Goal: Use online tool/utility: Utilize a website feature to perform a specific function

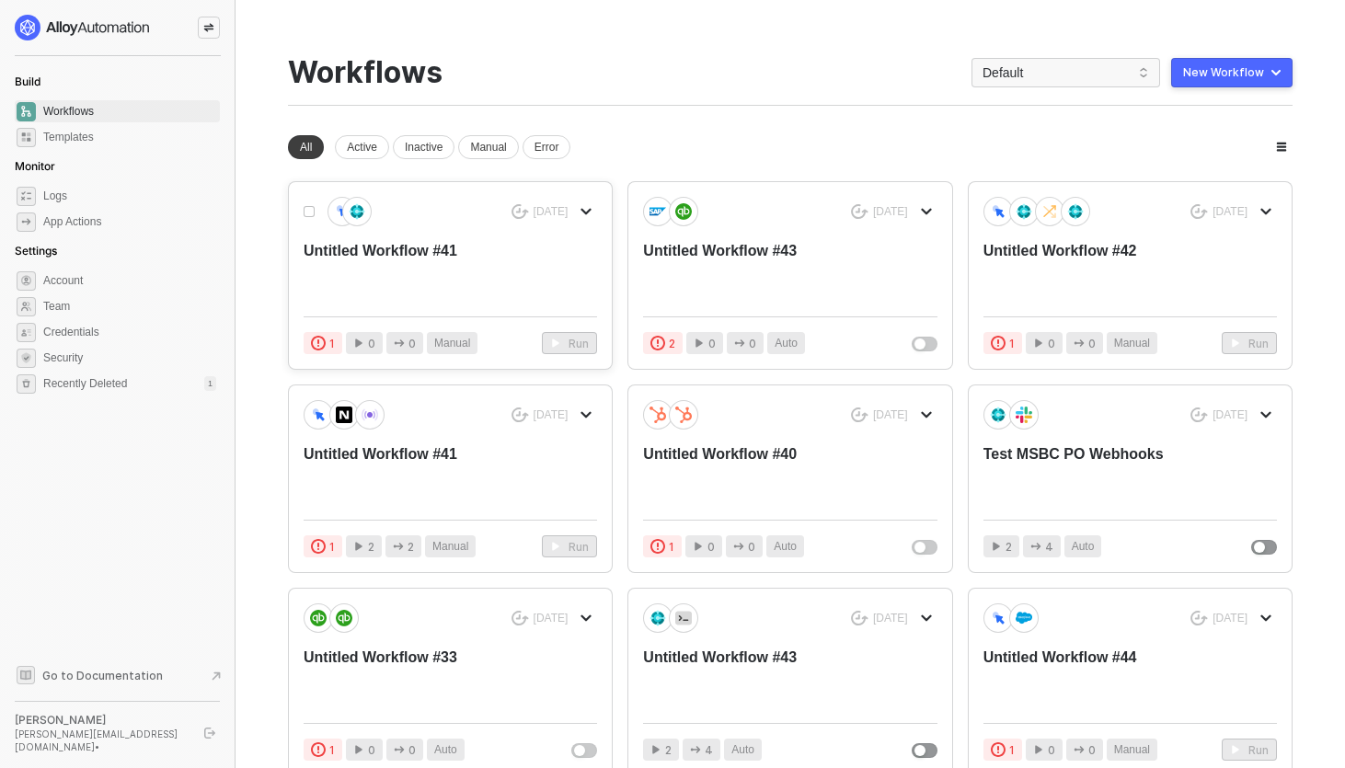
click at [350, 239] on div "5 days ago Untitled Workflow #41" at bounding box center [450, 249] width 293 height 105
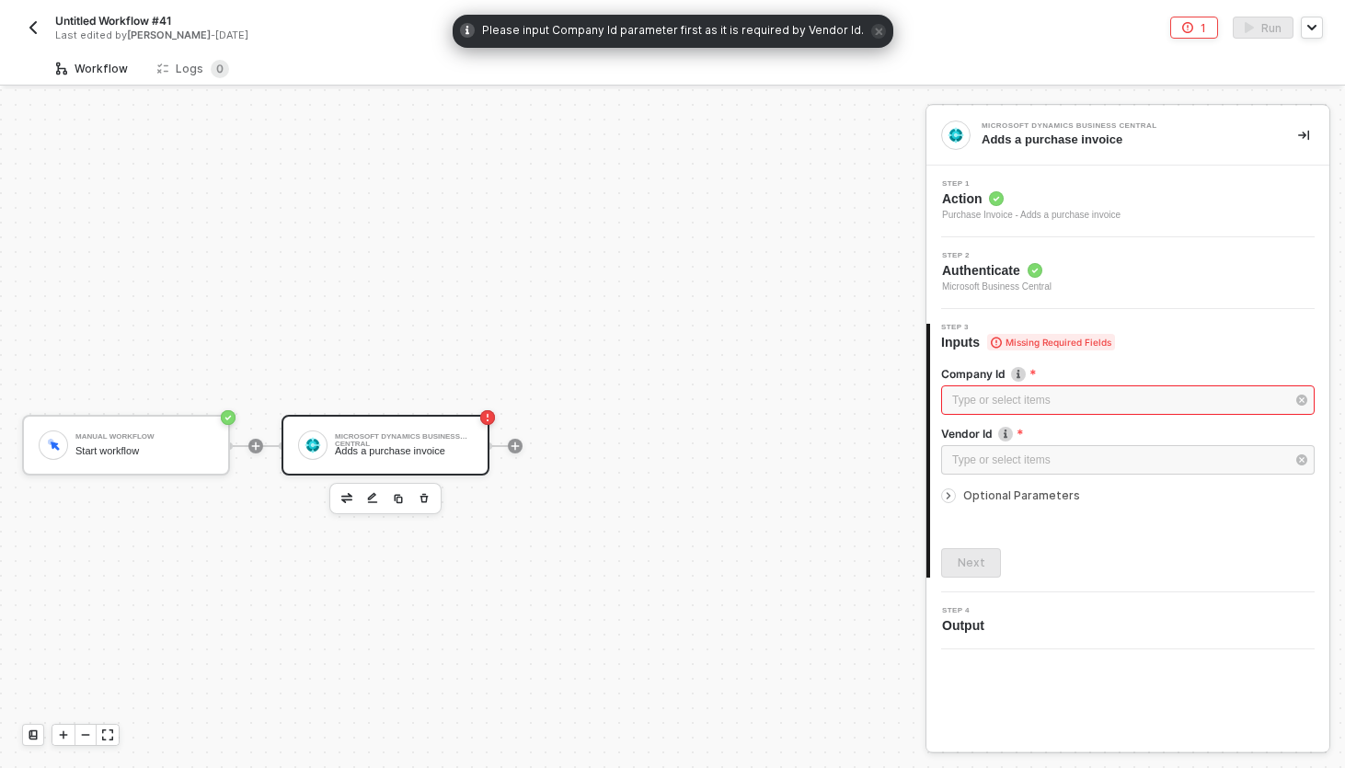
scroll to position [34, 0]
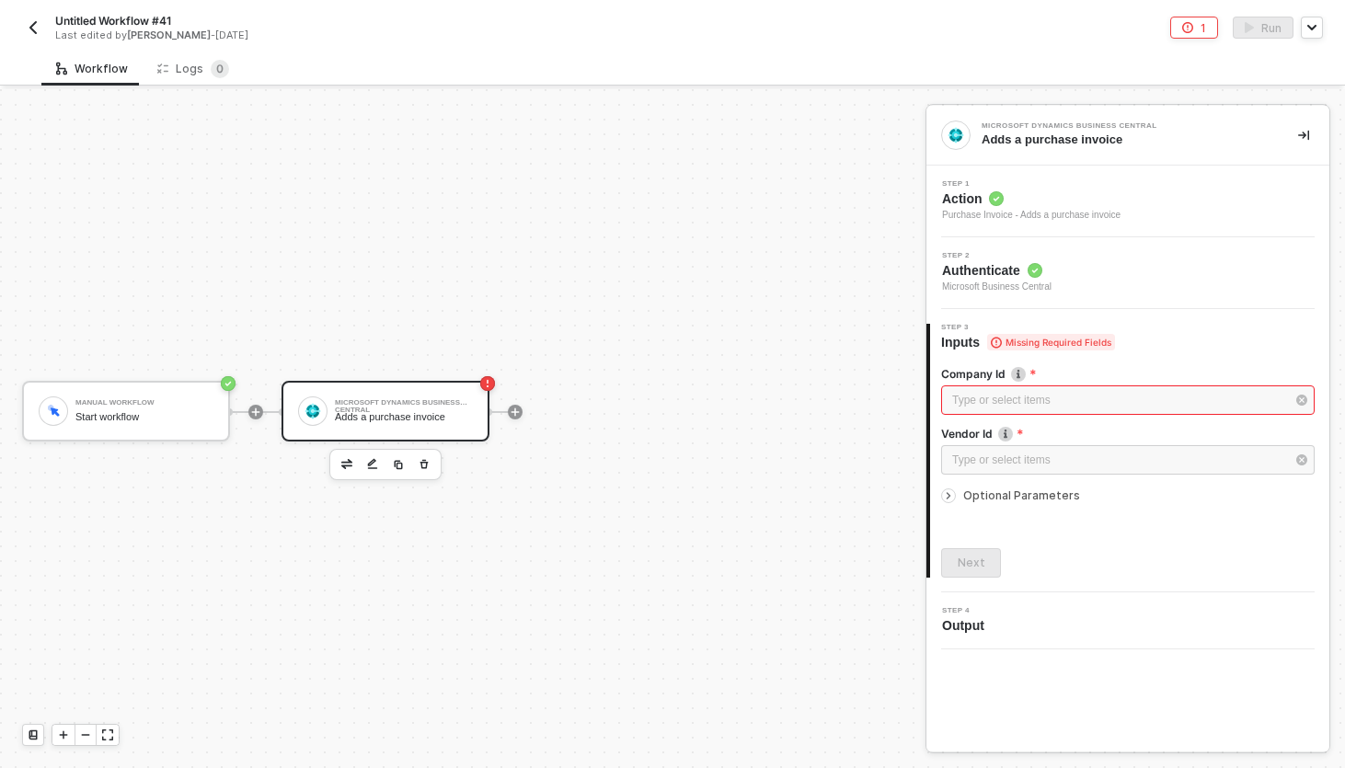
click at [348, 465] on img "button" at bounding box center [346, 463] width 11 height 9
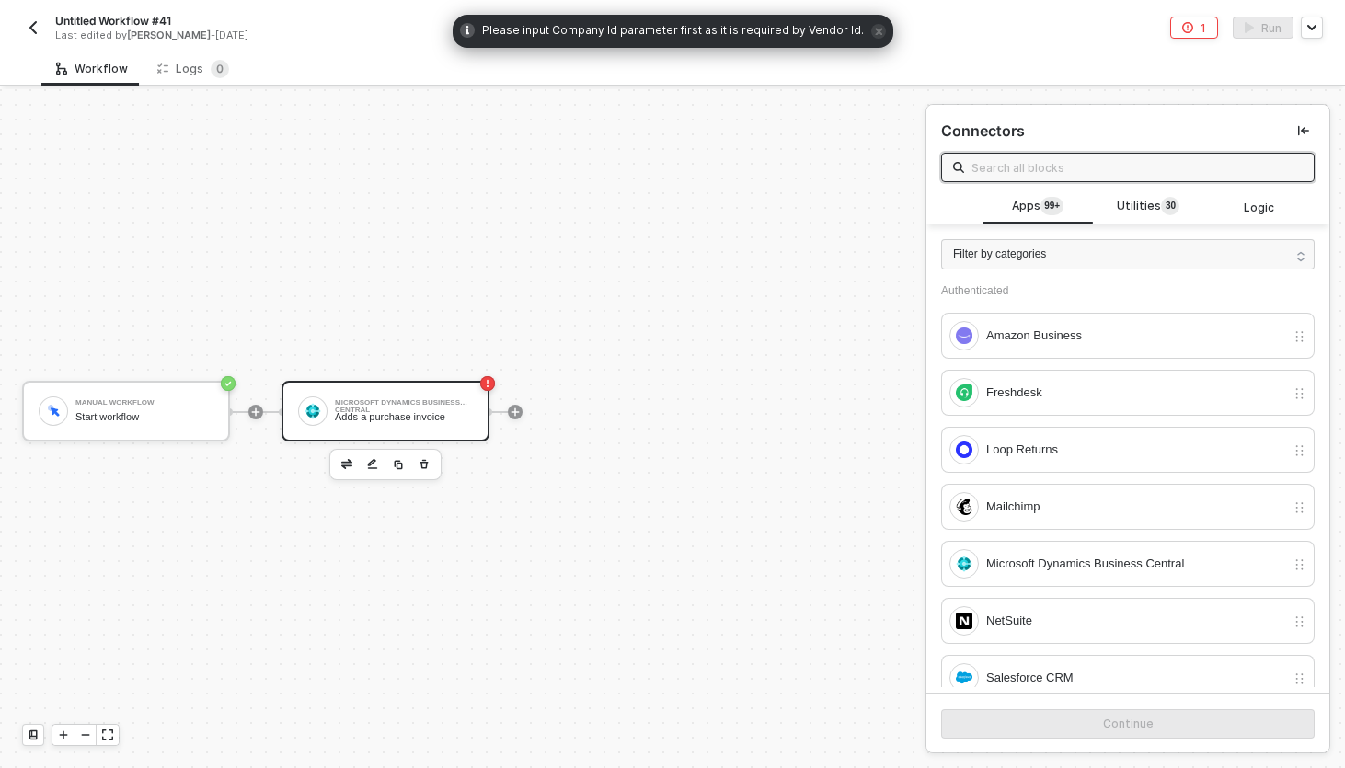
click at [1045, 163] on input "text" at bounding box center [1136, 167] width 331 height 20
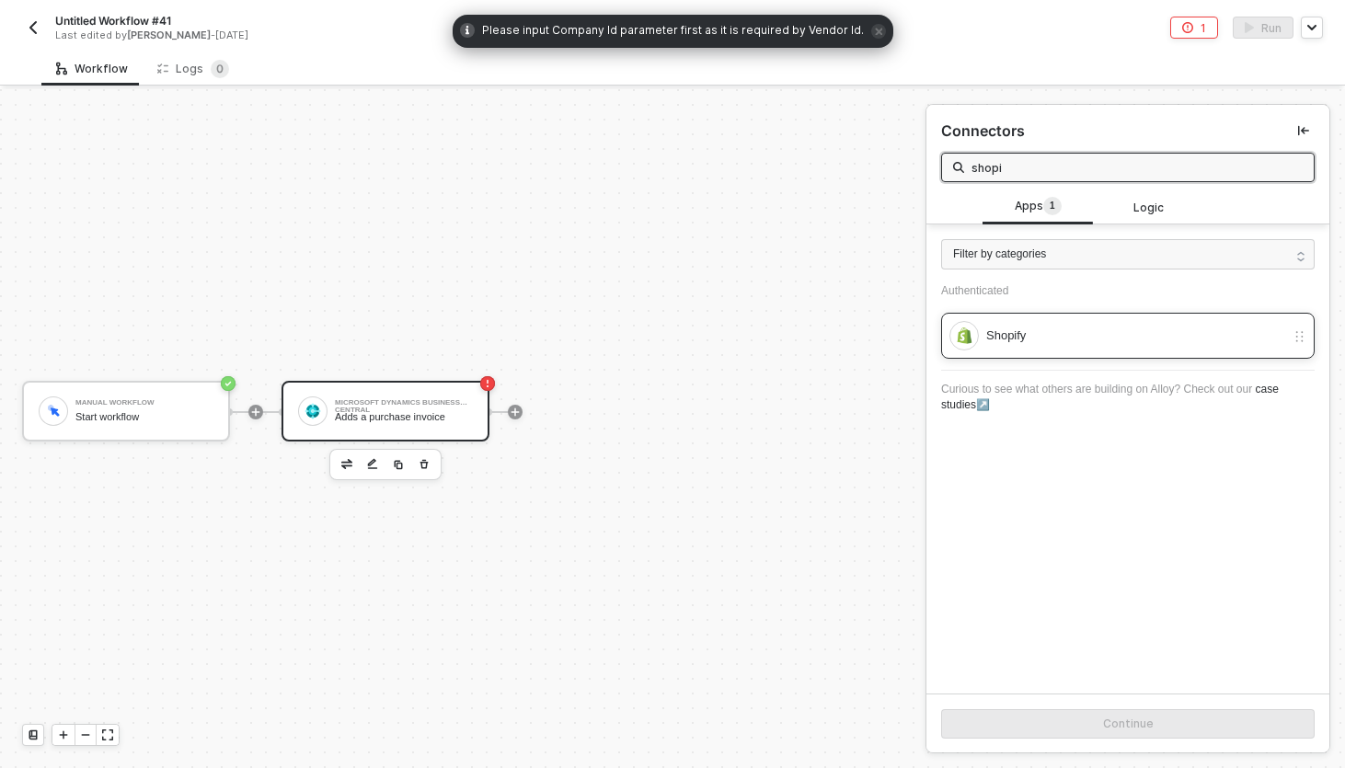
type input "shopi"
click at [1026, 323] on div "Shopify" at bounding box center [1117, 335] width 336 height 29
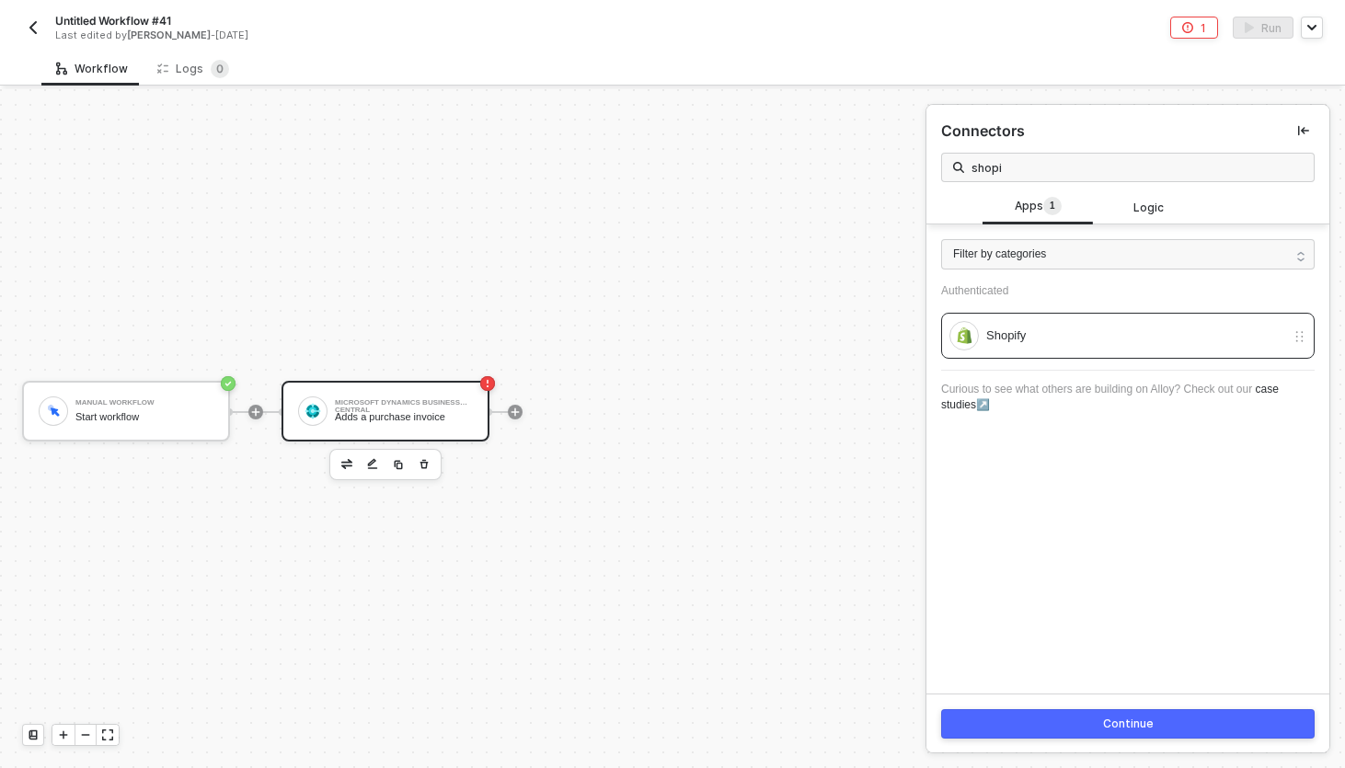
click at [1035, 732] on button "Continue" at bounding box center [1127, 723] width 373 height 29
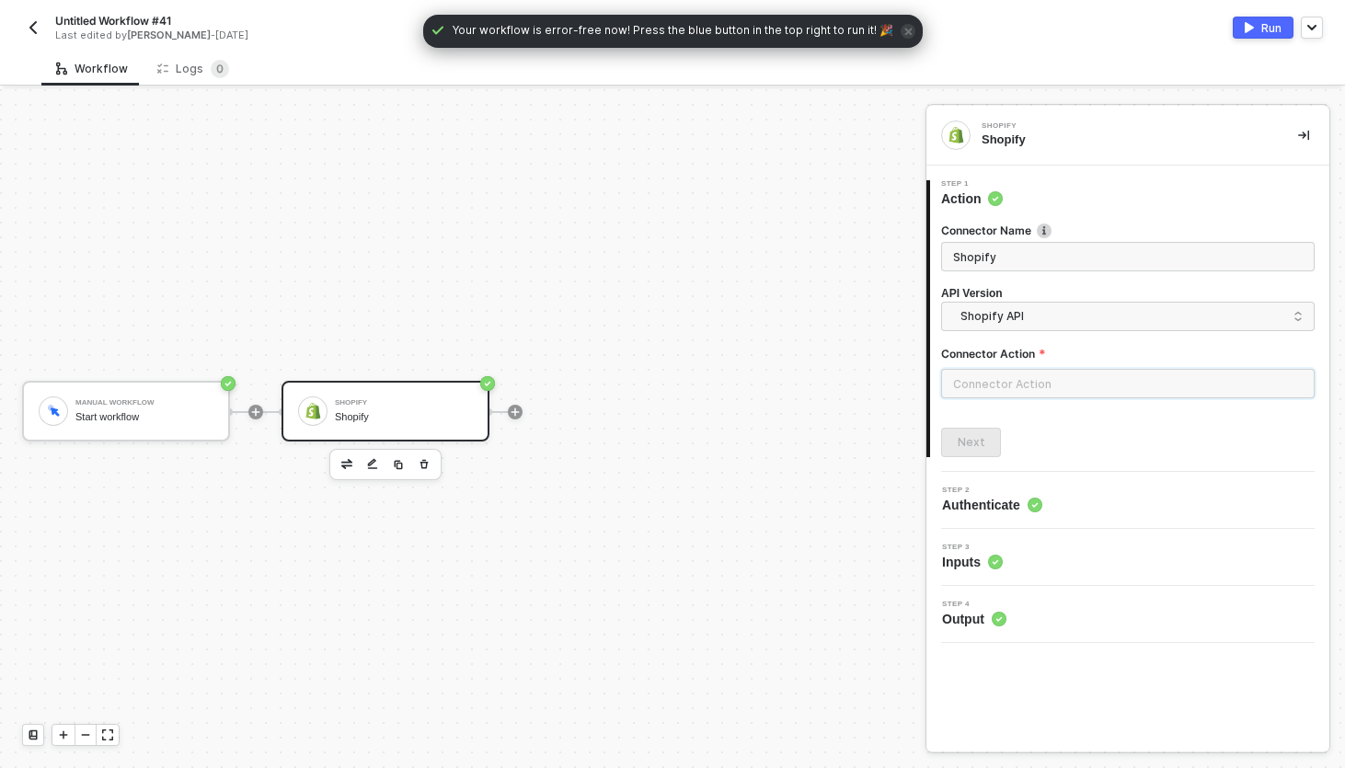
click at [1094, 387] on input "text" at bounding box center [1127, 383] width 373 height 29
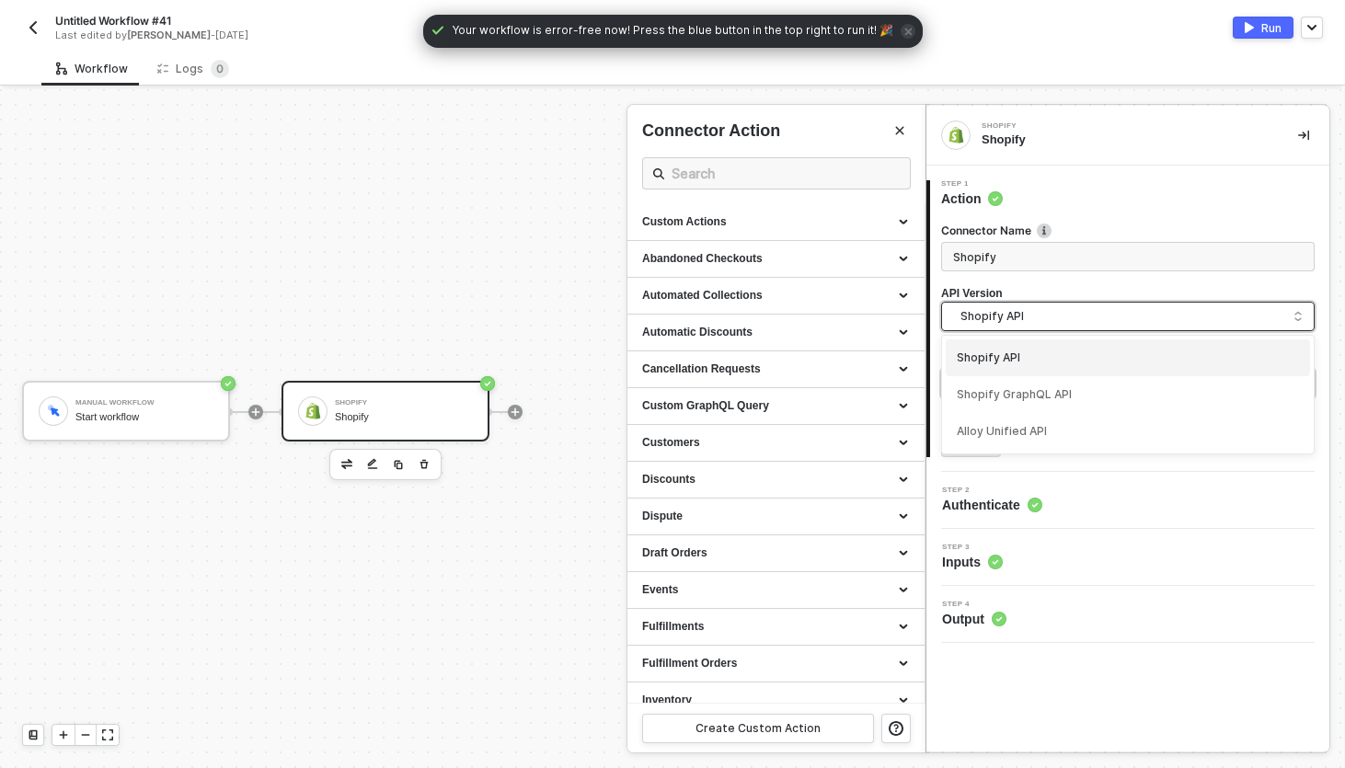
click at [1048, 313] on span "Shopify API" at bounding box center [1131, 316] width 342 height 20
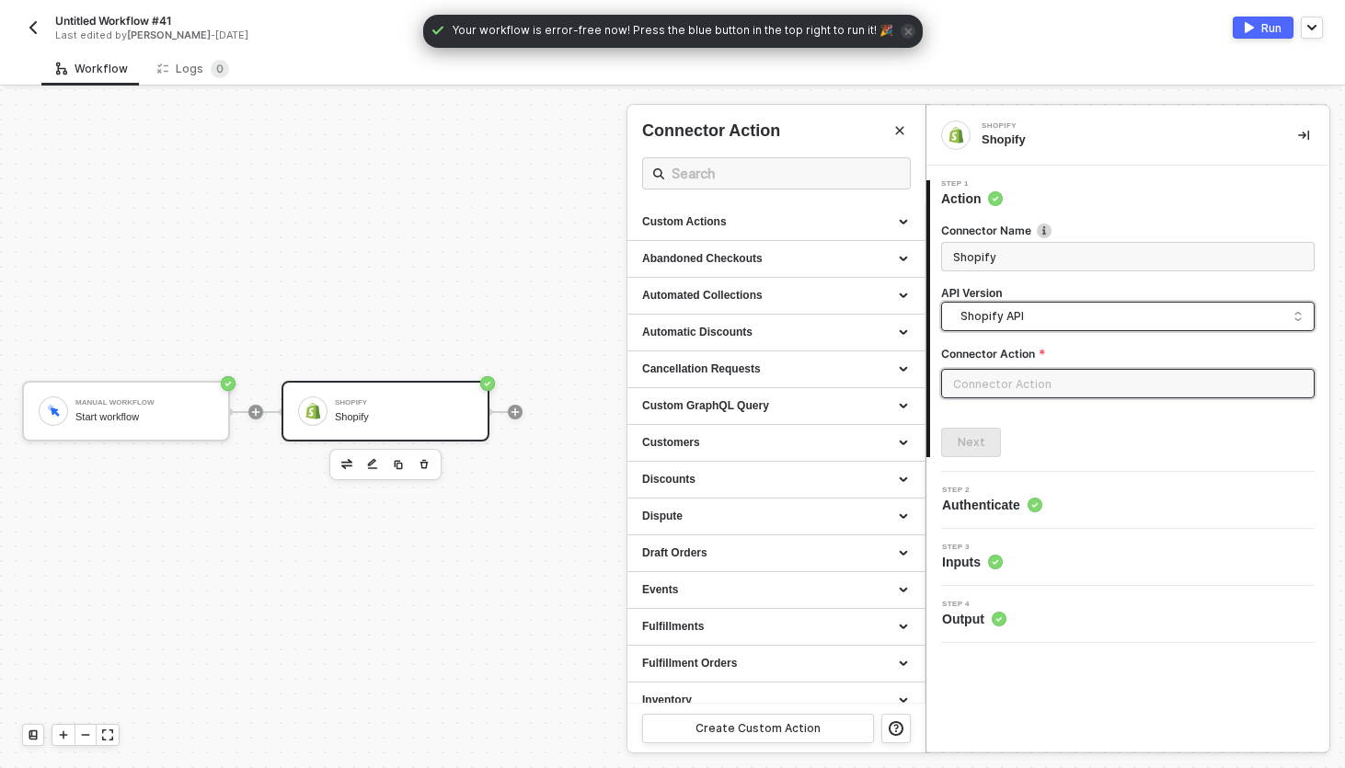
click at [1032, 383] on input "text" at bounding box center [1127, 383] width 373 height 29
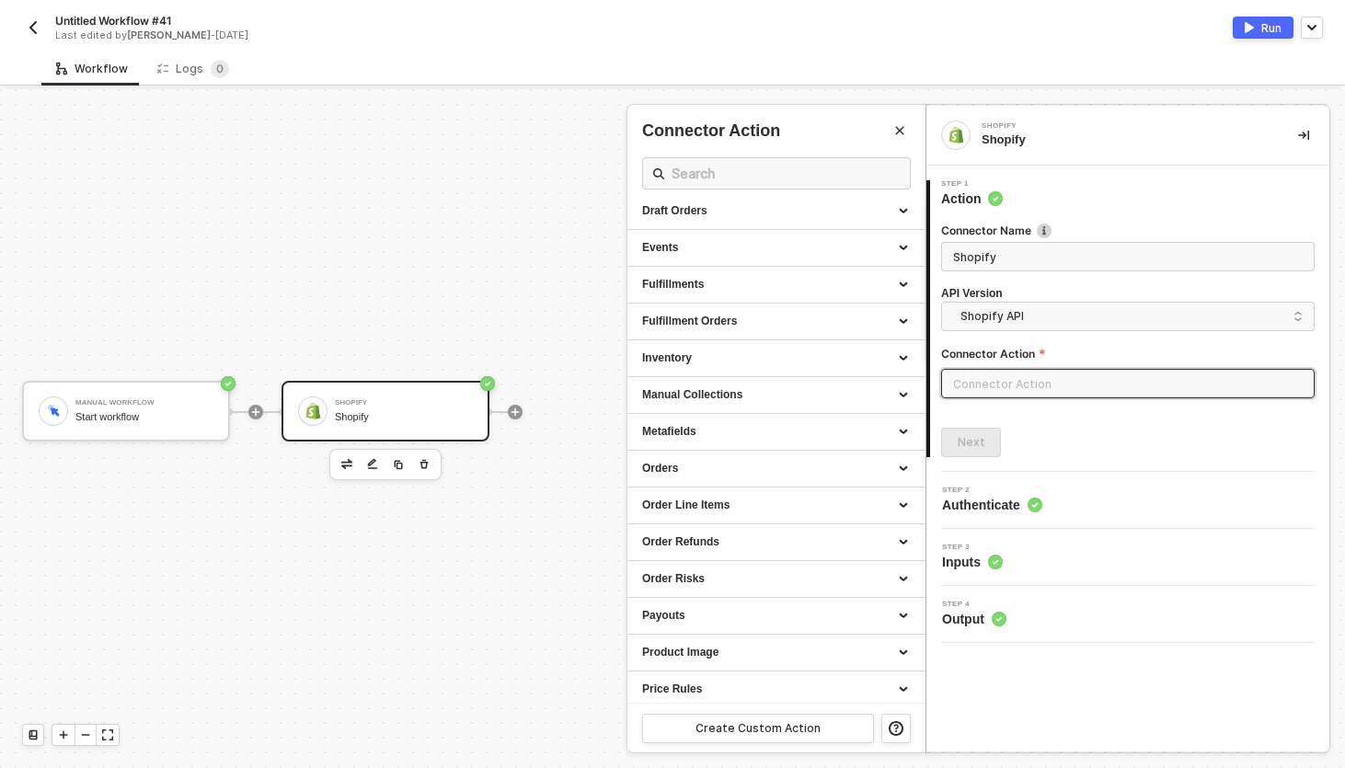
scroll to position [421, 0]
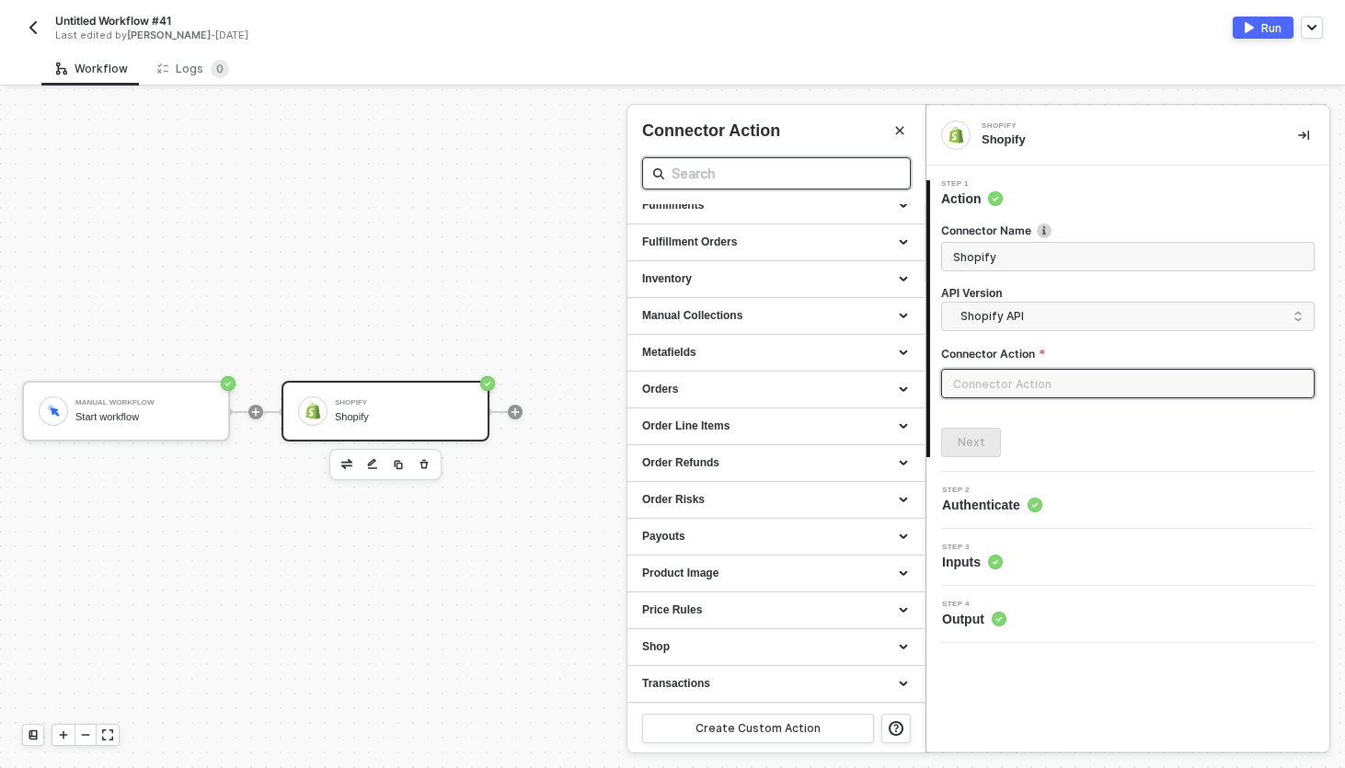
click at [815, 164] on input "text" at bounding box center [776, 173] width 210 height 23
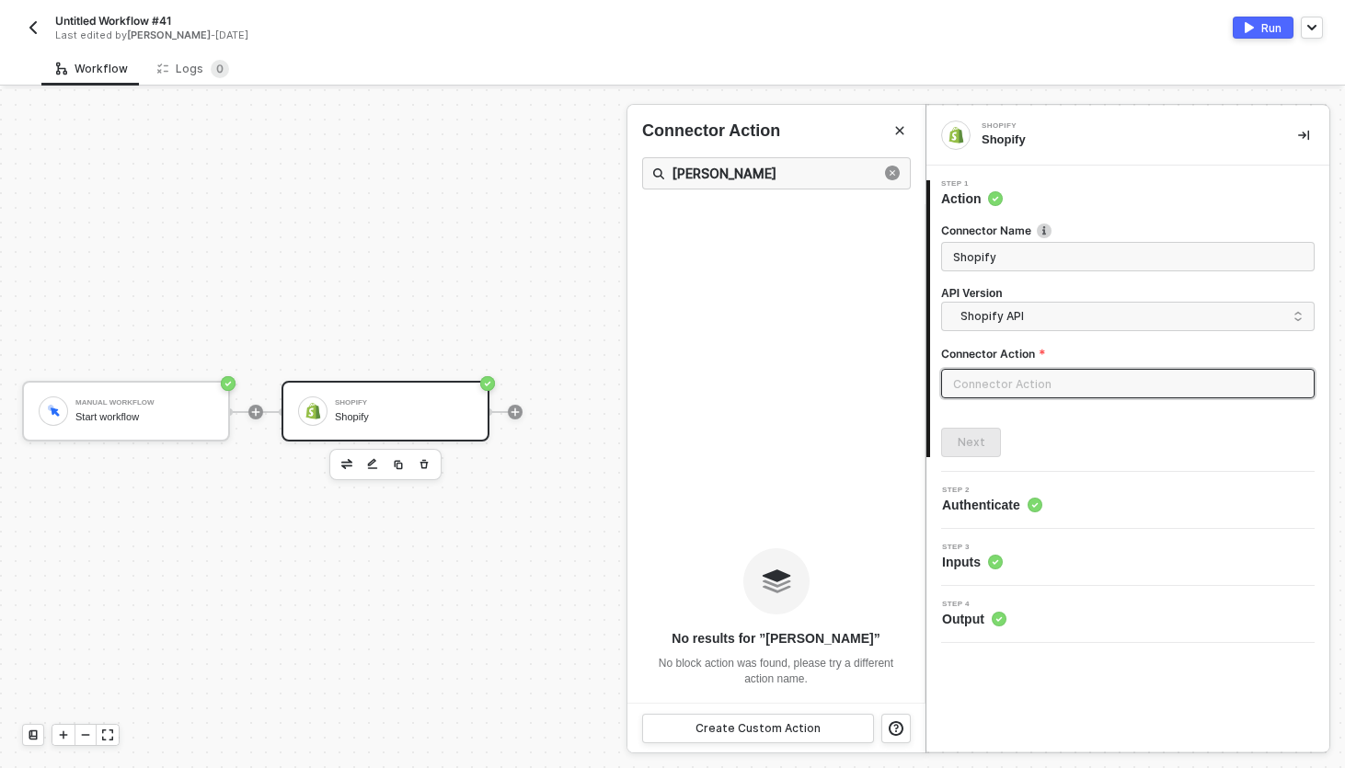
click at [985, 301] on h4 "API Version" at bounding box center [1127, 294] width 373 height 16
click at [985, 301] on div "API Version Shopify API shopifyV1 shopifyGraphQL Shopify API Shopify GraphQL AP…" at bounding box center [1127, 308] width 373 height 45
click at [984, 315] on span "Shopify API" at bounding box center [1131, 316] width 342 height 20
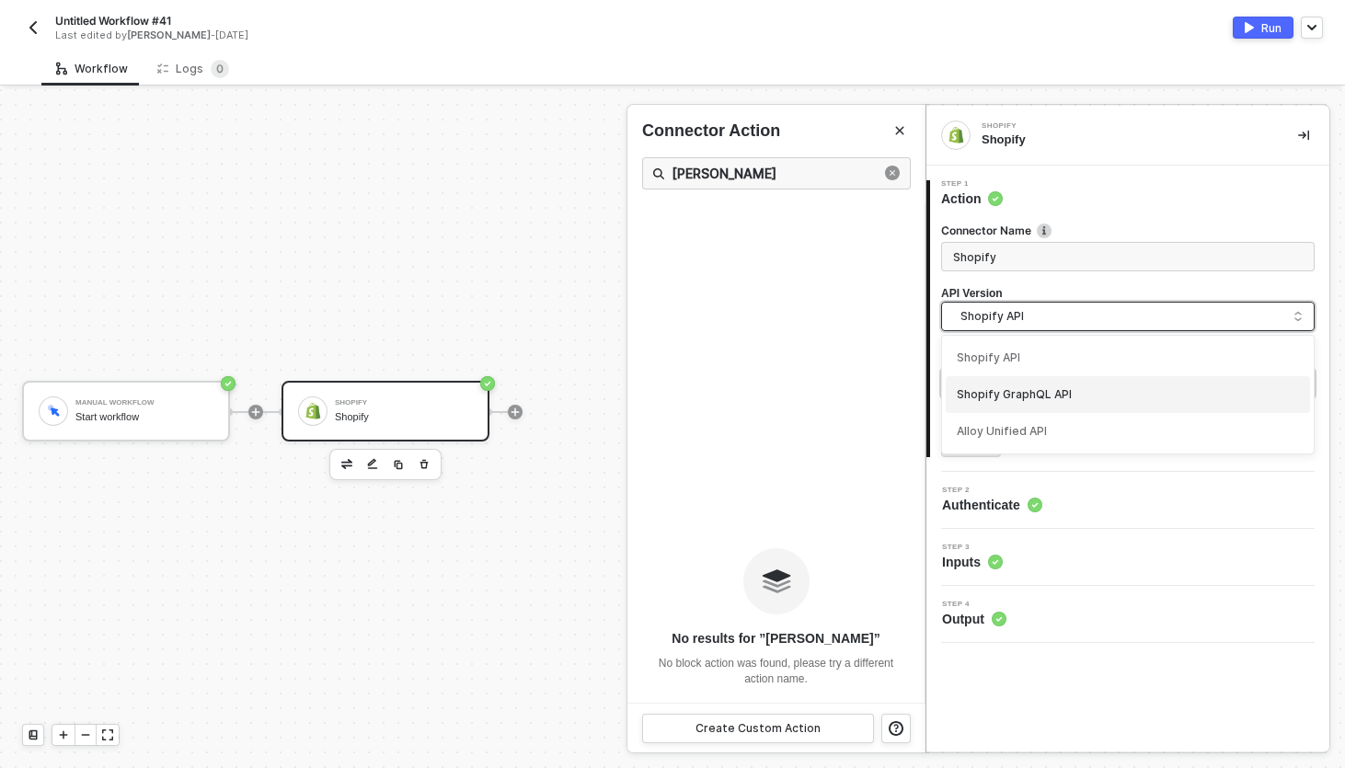
click at [990, 395] on div "Shopify GraphQL API" at bounding box center [1128, 394] width 342 height 17
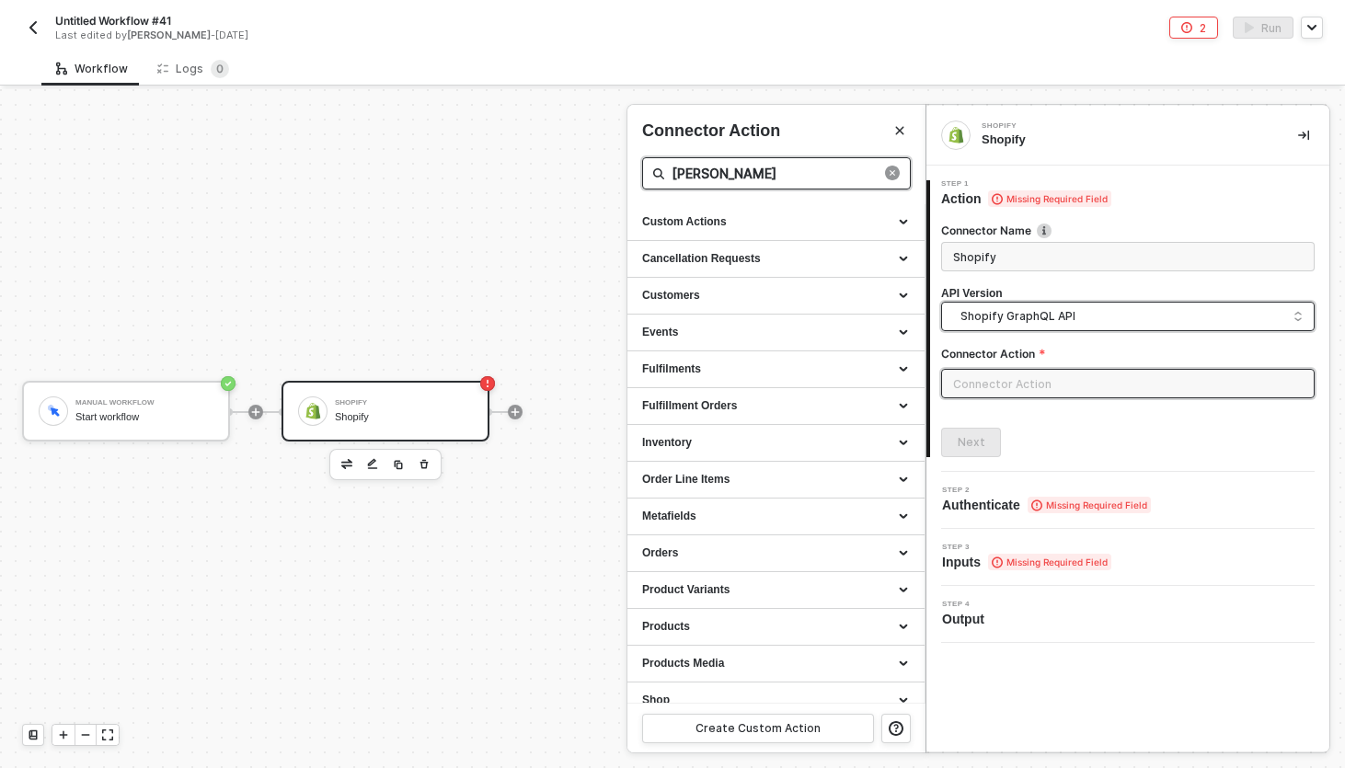
click at [803, 176] on input "[PERSON_NAME]" at bounding box center [776, 173] width 210 height 23
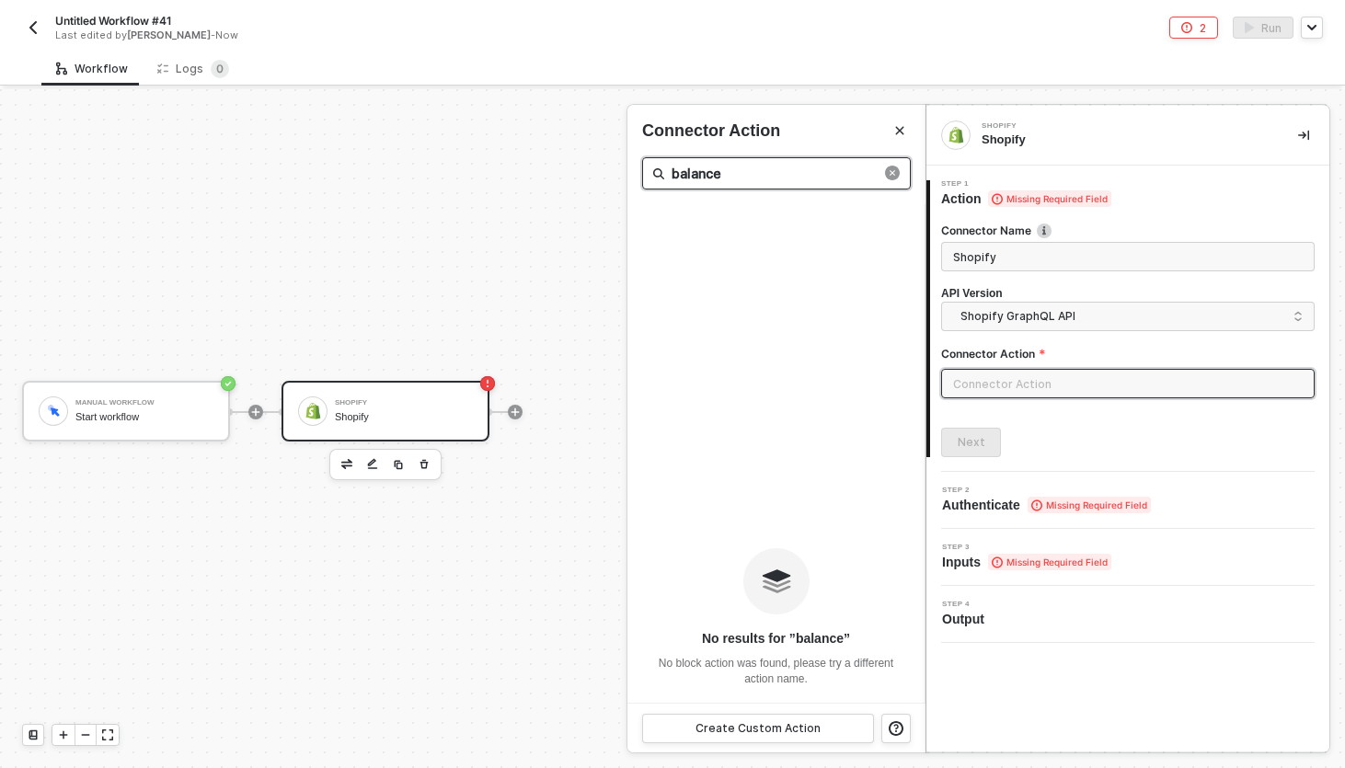
click at [732, 184] on input "balance" at bounding box center [776, 173] width 210 height 23
drag, startPoint x: 732, startPoint y: 184, endPoint x: 732, endPoint y: 174, distance: 10.1
click at [732, 184] on input "balance" at bounding box center [776, 173] width 210 height 23
type input "paymentwh"
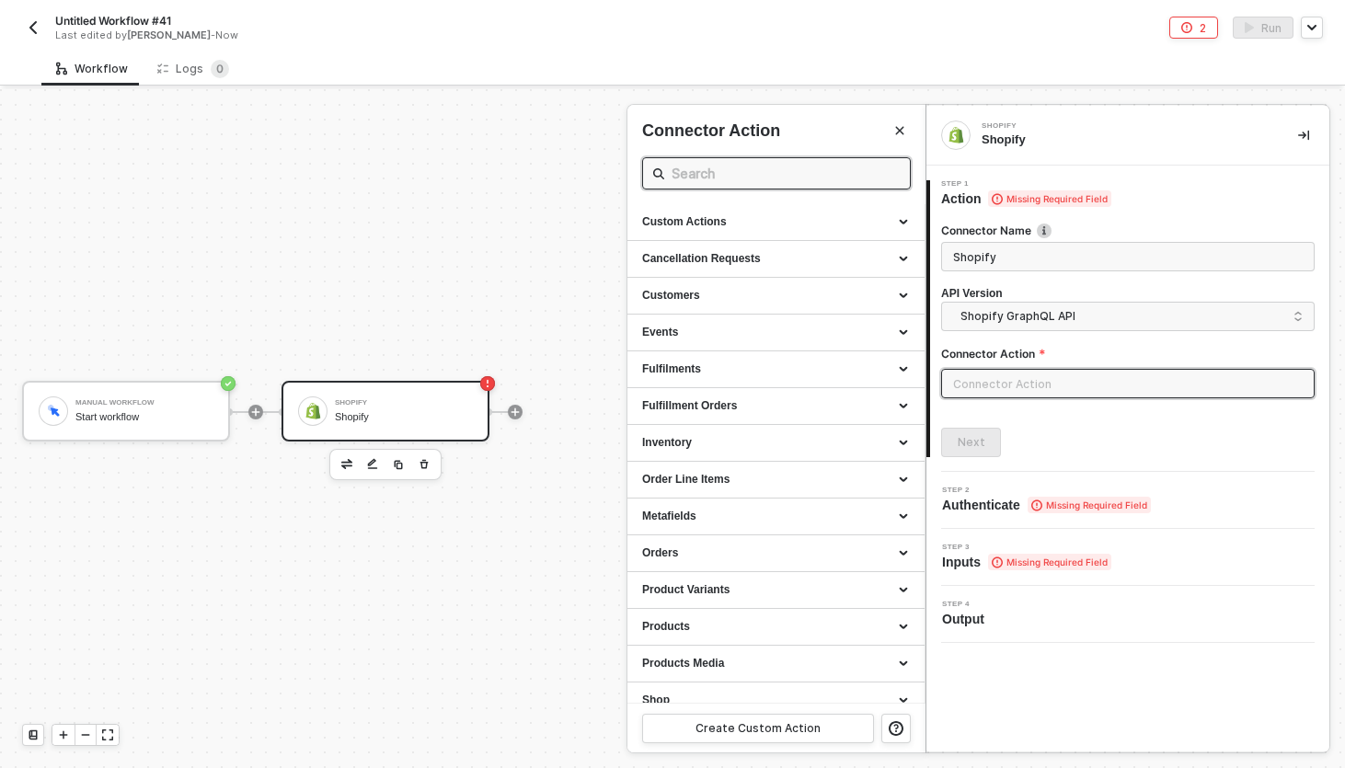
click at [340, 466] on div at bounding box center [672, 428] width 1345 height 679
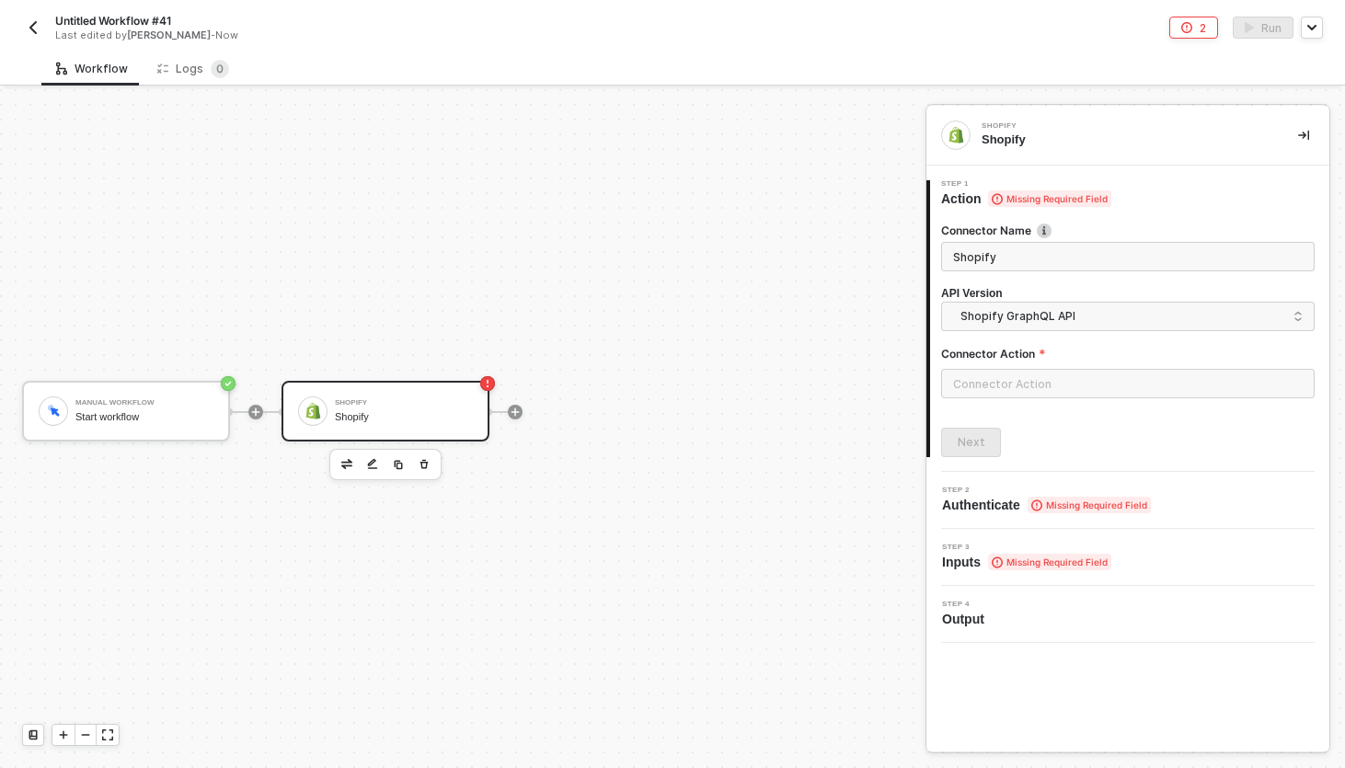
click at [352, 464] on button "button" at bounding box center [347, 464] width 22 height 22
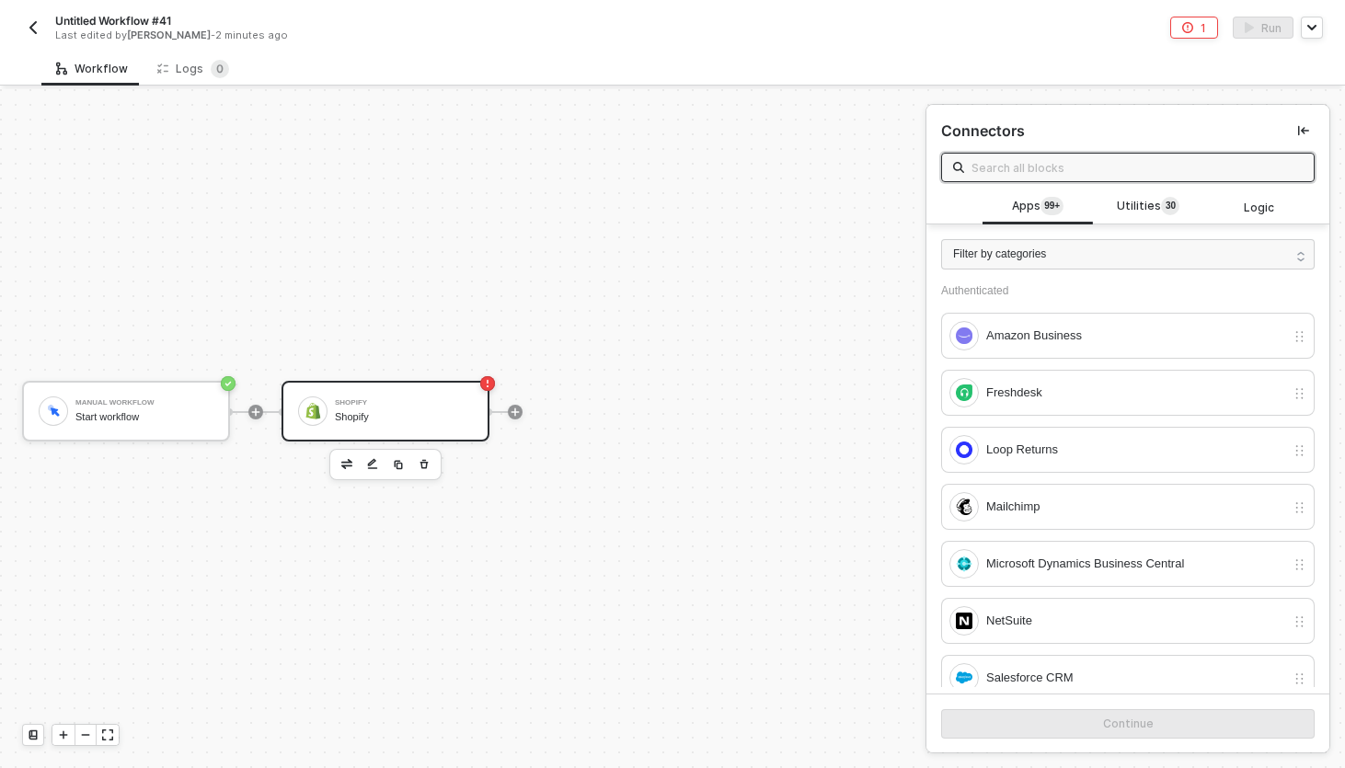
click at [1053, 167] on input "text" at bounding box center [1136, 167] width 331 height 20
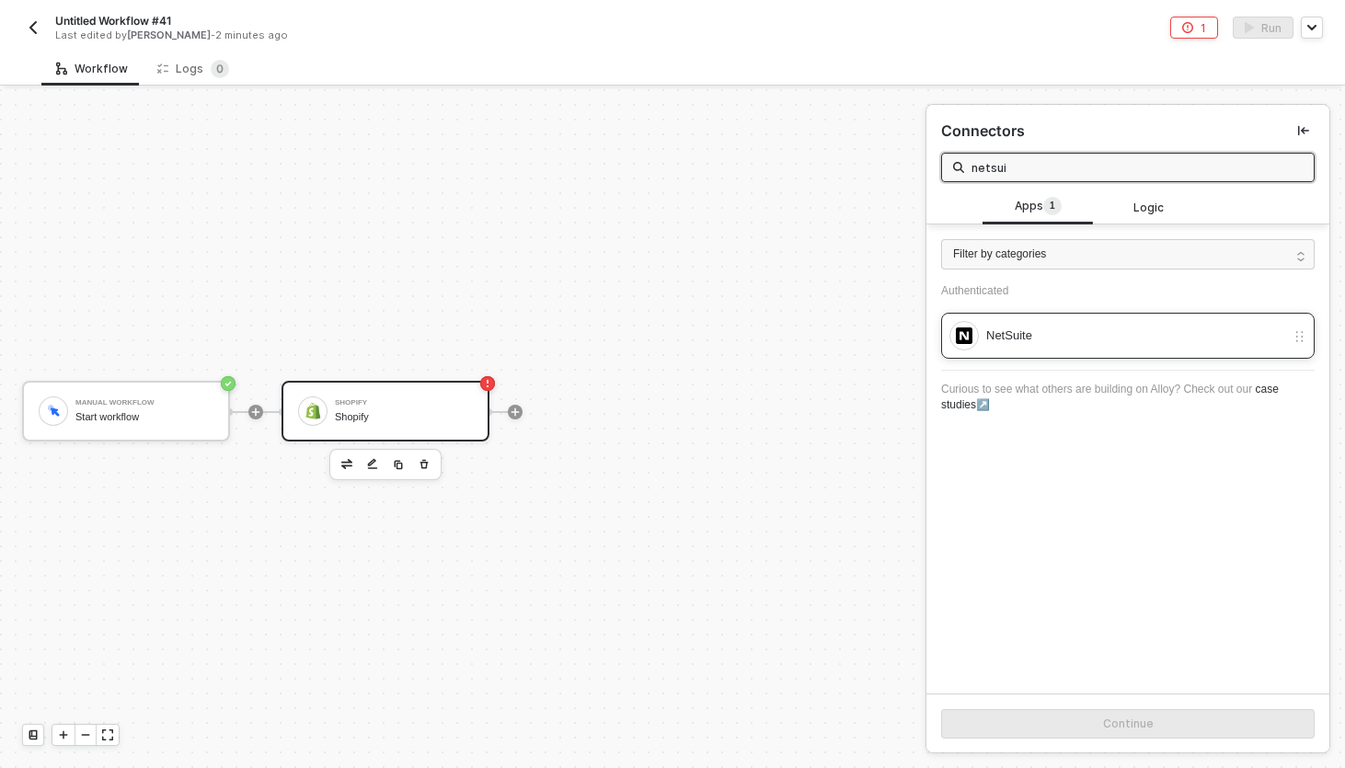
type input "netsui"
click at [1003, 350] on div "NetSuite" at bounding box center [1127, 336] width 373 height 46
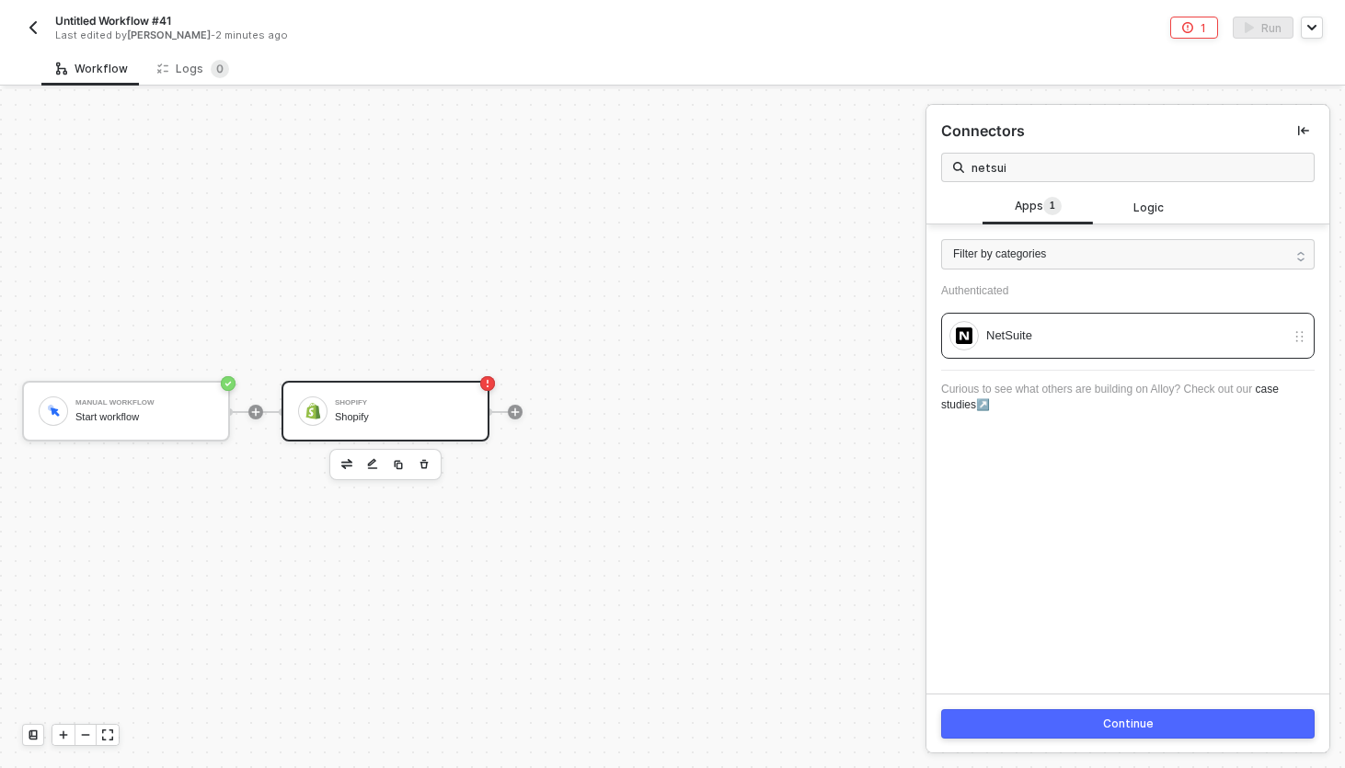
click at [1103, 725] on div "Continue" at bounding box center [1128, 724] width 51 height 15
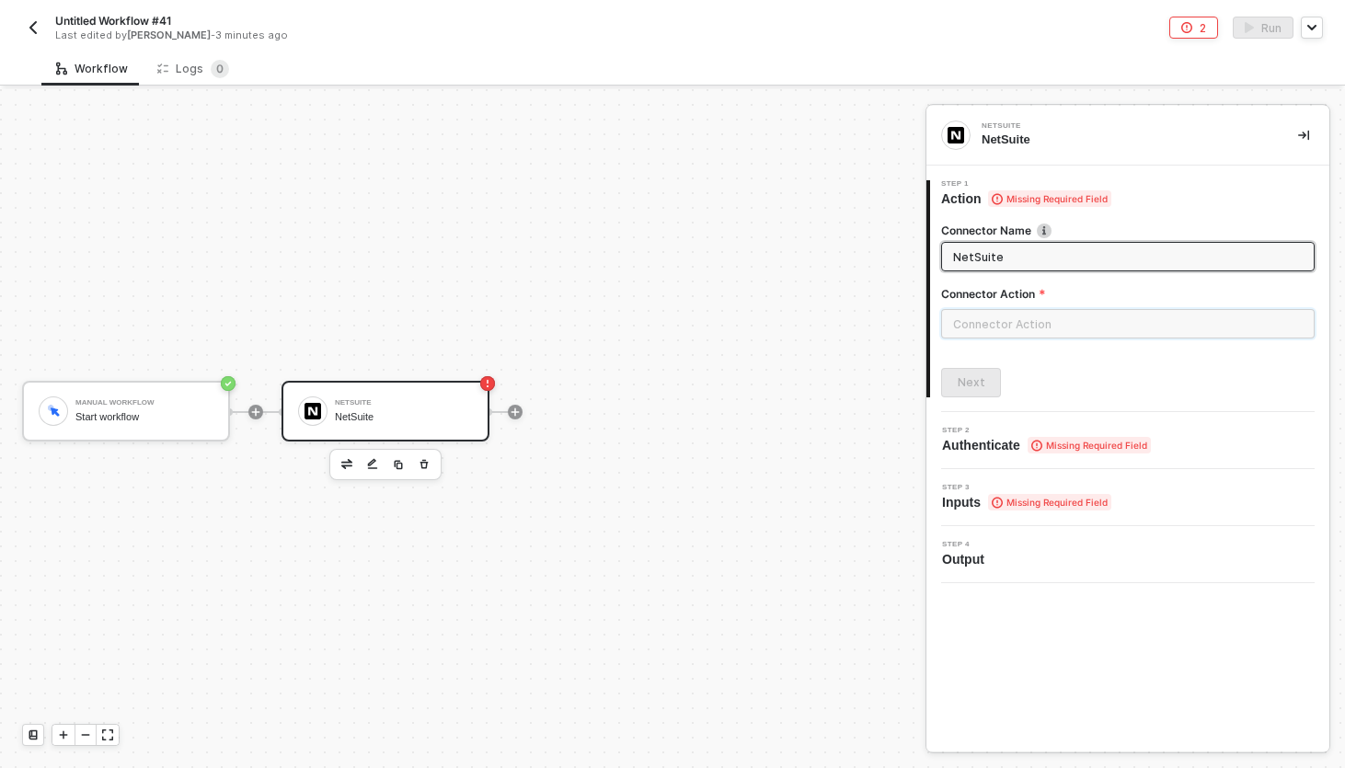
click at [1057, 335] on input "text" at bounding box center [1127, 323] width 373 height 29
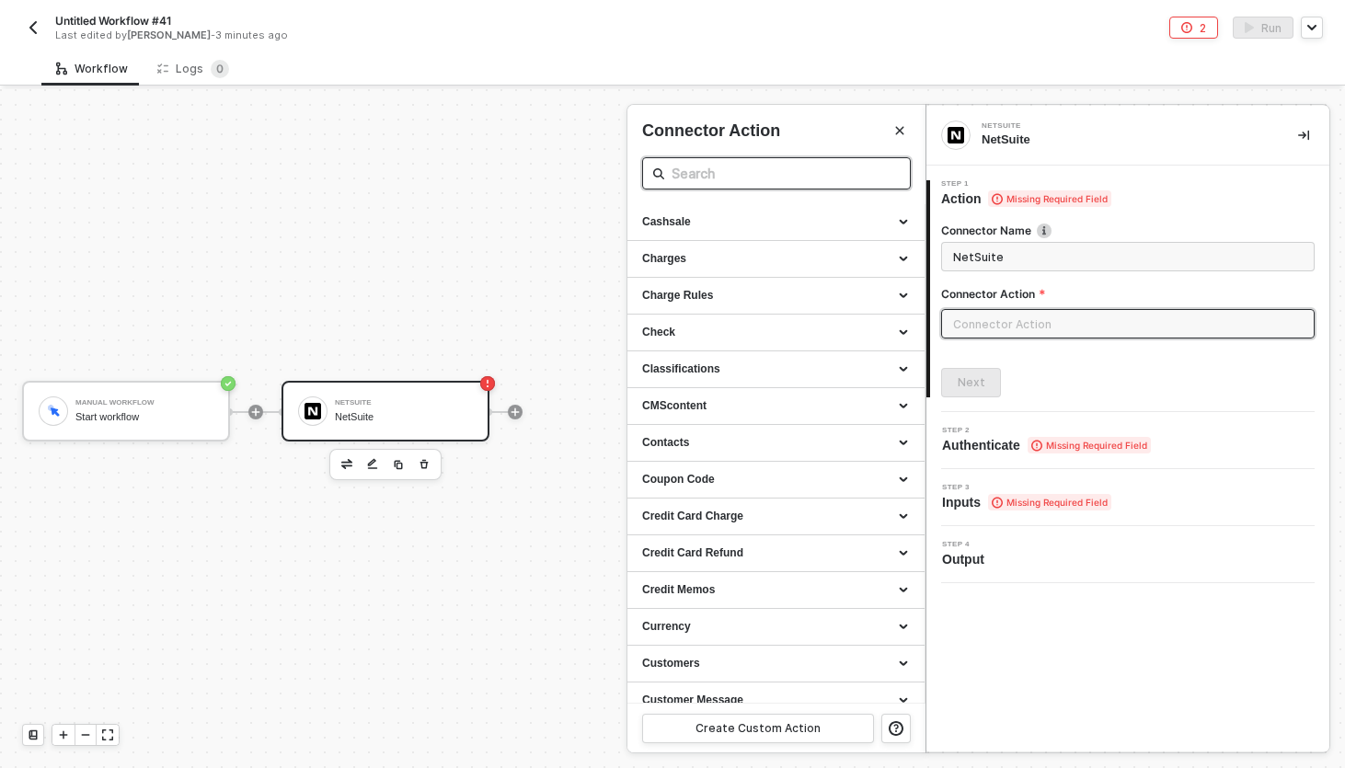
click at [835, 179] on input "text" at bounding box center [776, 173] width 210 height 23
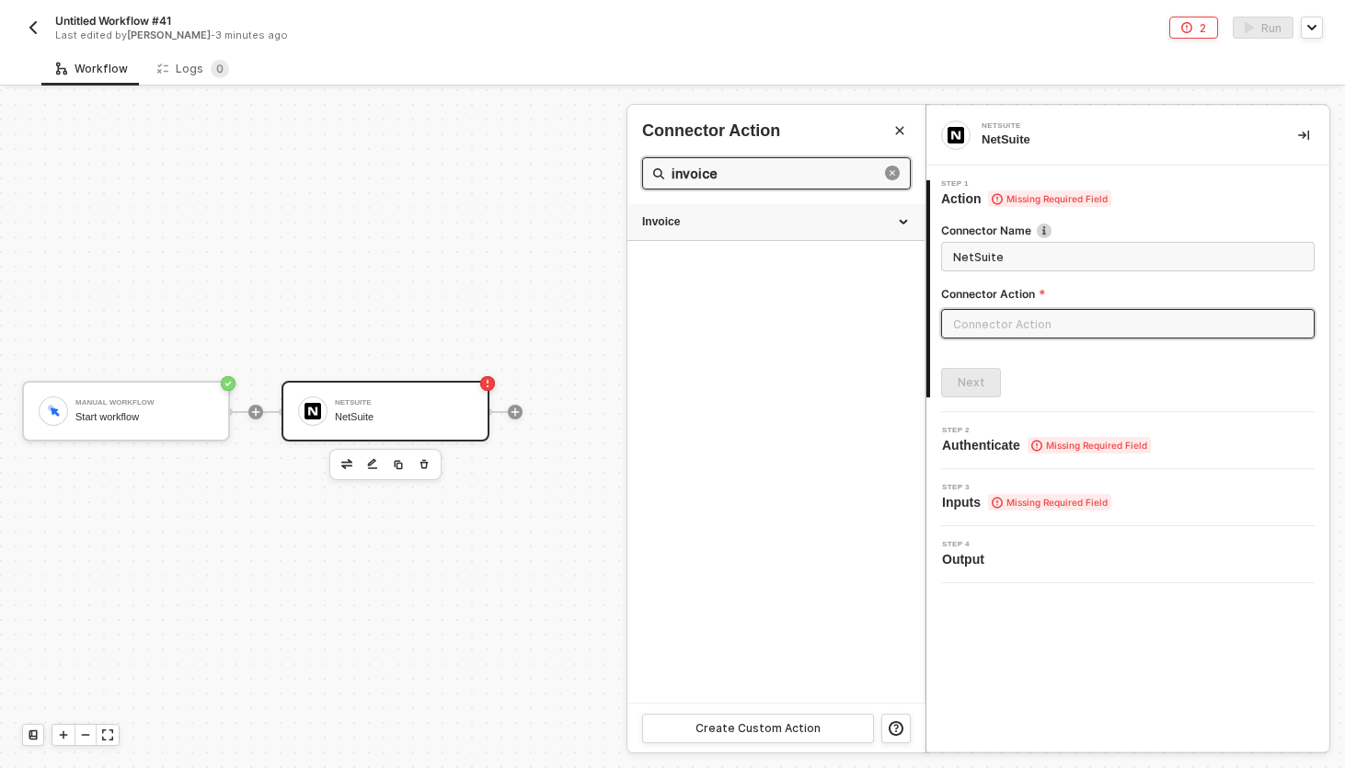
click at [830, 212] on div "Invoice" at bounding box center [775, 222] width 297 height 37
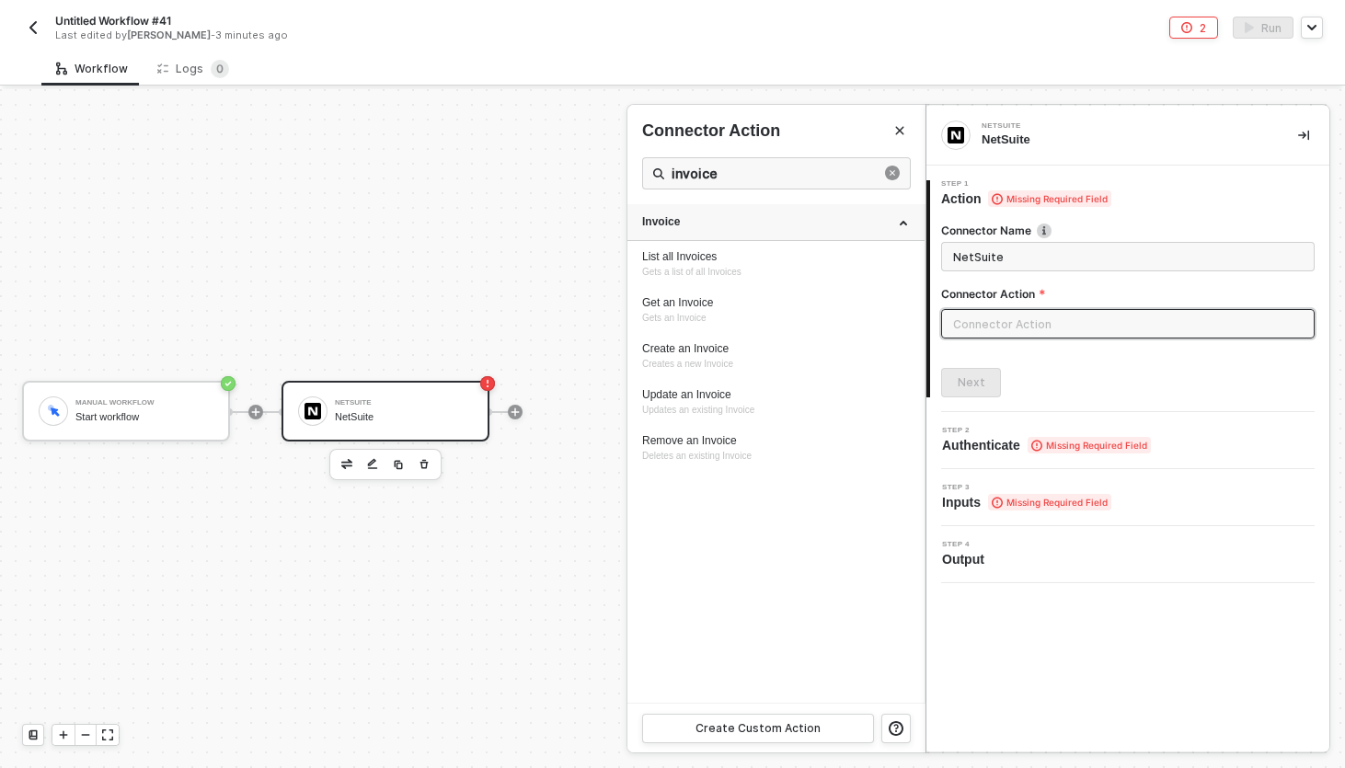
click at [829, 220] on div "Invoice" at bounding box center [776, 222] width 268 height 16
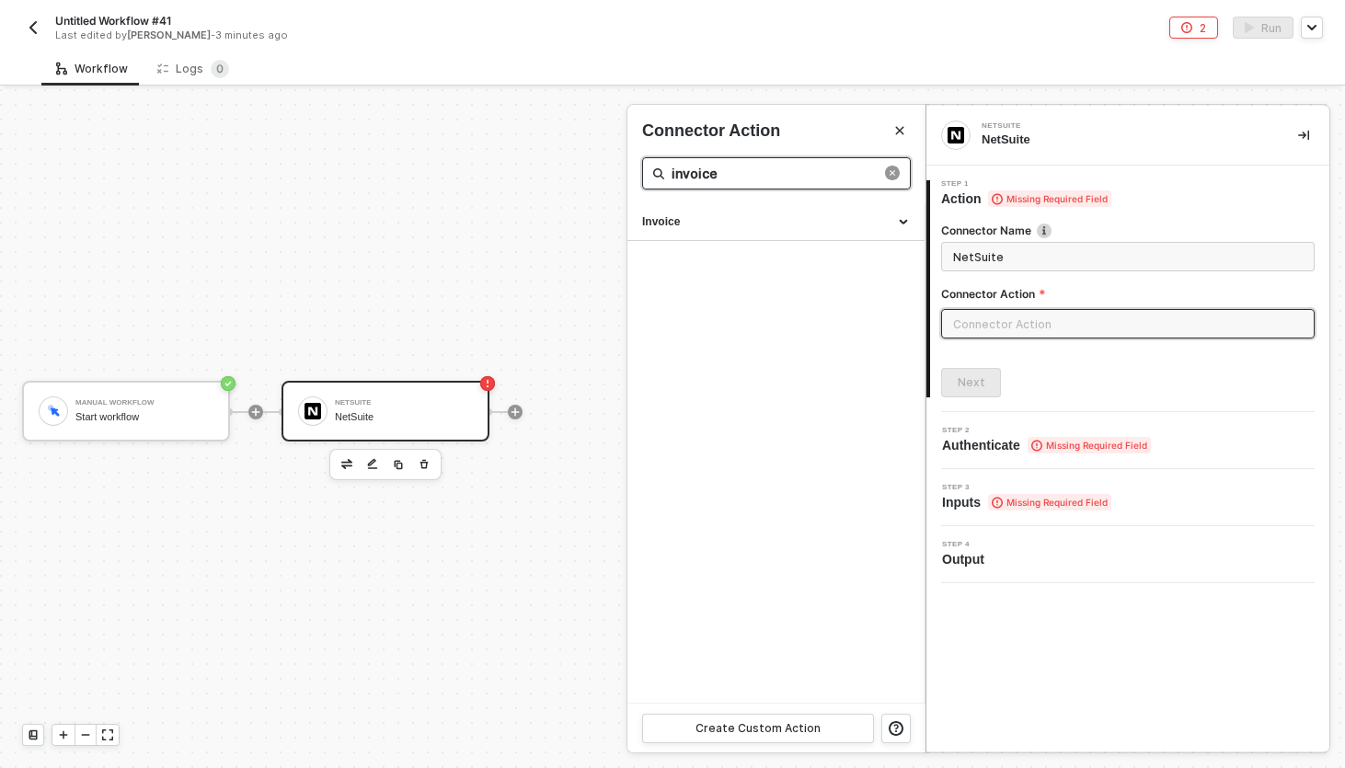
click at [744, 167] on input "invoice" at bounding box center [776, 173] width 210 height 23
type input "h"
click at [808, 252] on div "Journal Entry" at bounding box center [776, 259] width 268 height 16
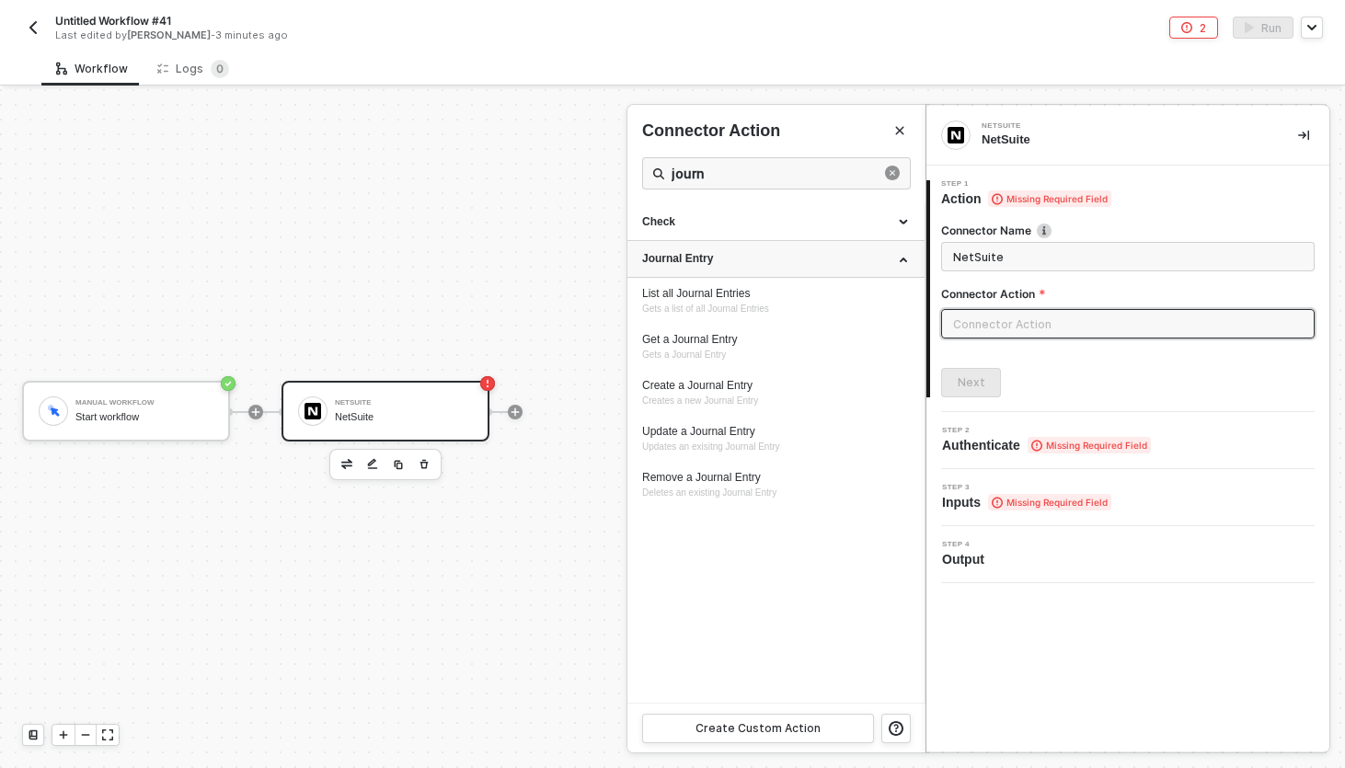
click at [808, 252] on div "Journal Entry" at bounding box center [776, 259] width 268 height 16
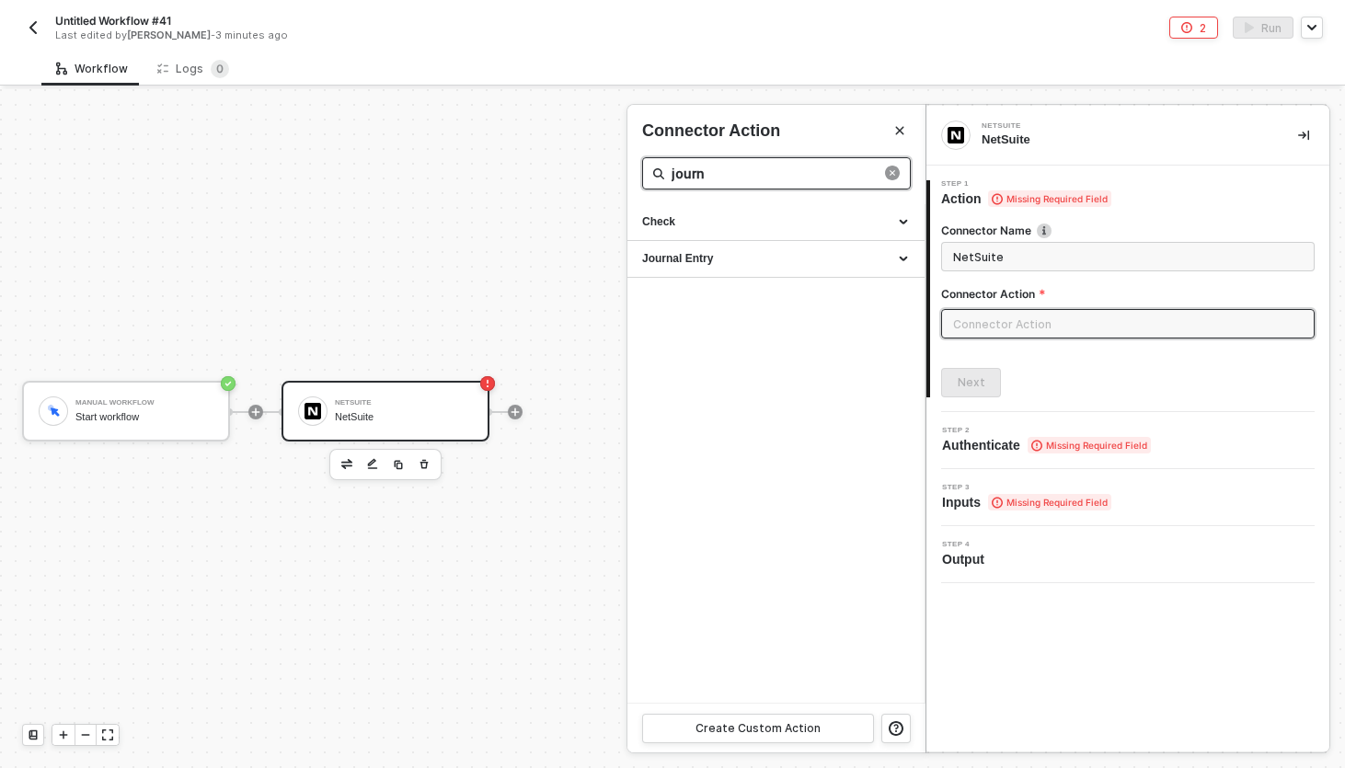
click at [750, 158] on span "journ" at bounding box center [776, 173] width 269 height 32
click at [750, 174] on input "journ" at bounding box center [776, 173] width 210 height 23
type input "suite"
click at [719, 178] on input "suite" at bounding box center [776, 173] width 210 height 23
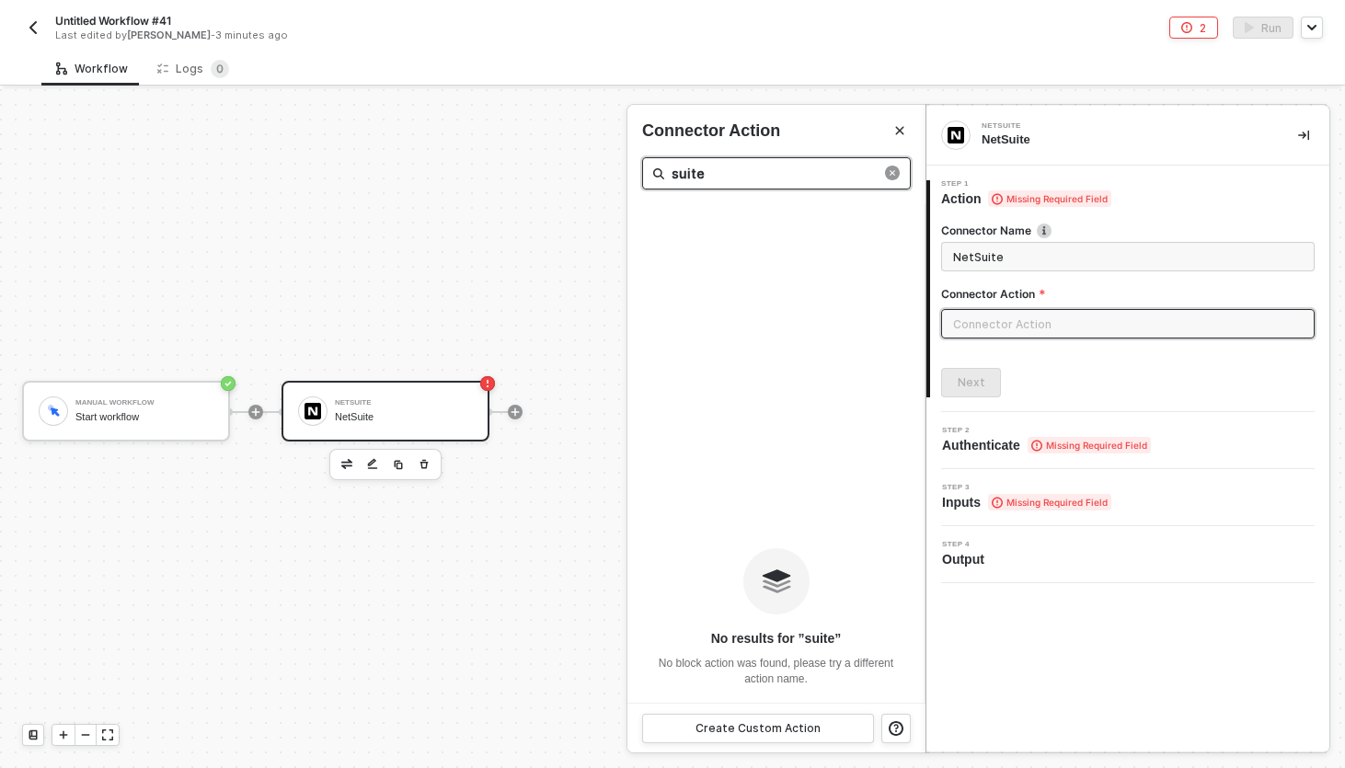
click at [719, 178] on input "suite" at bounding box center [776, 173] width 210 height 23
click at [341, 460] on div at bounding box center [672, 428] width 1345 height 679
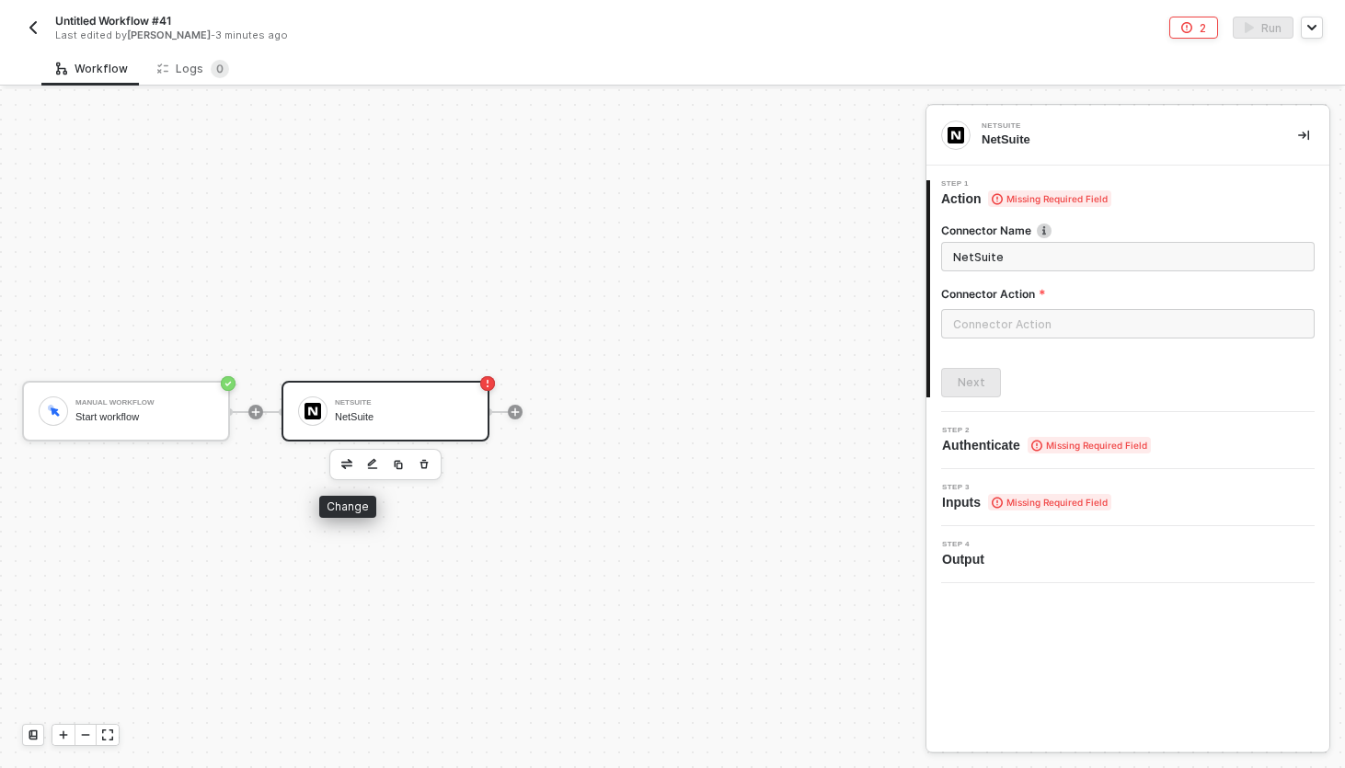
click at [338, 467] on button "button" at bounding box center [347, 464] width 22 height 22
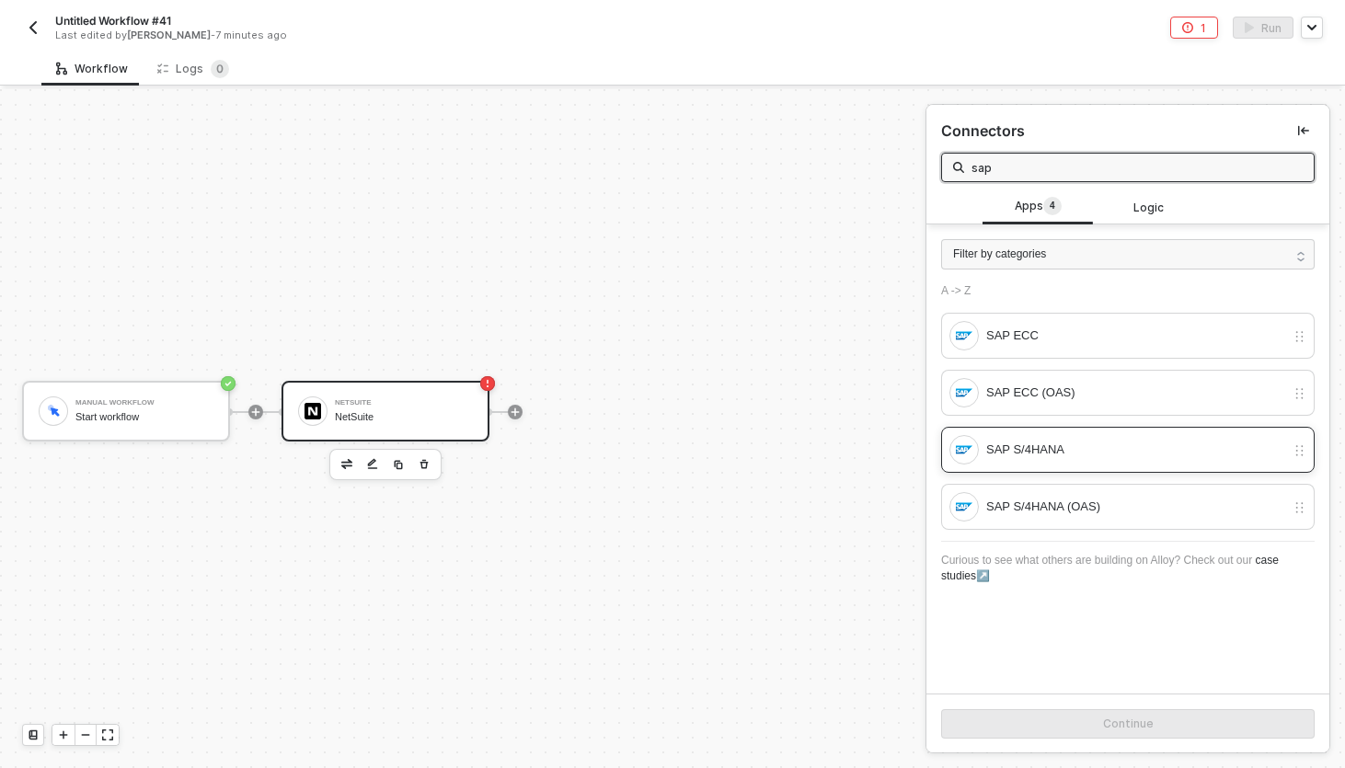
type input "sap"
click at [1052, 453] on div "SAP S/4HANA" at bounding box center [1135, 450] width 299 height 20
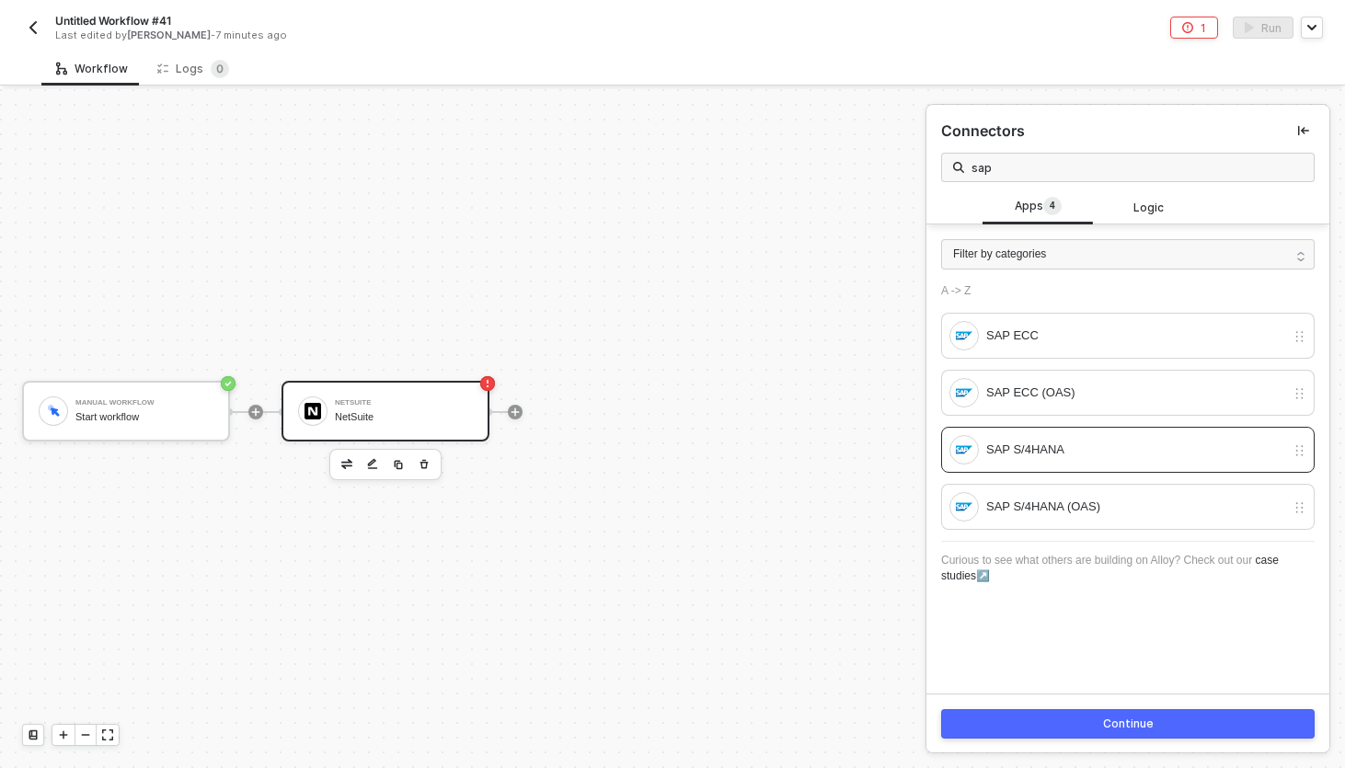
click at [1138, 727] on div "Continue" at bounding box center [1128, 724] width 51 height 15
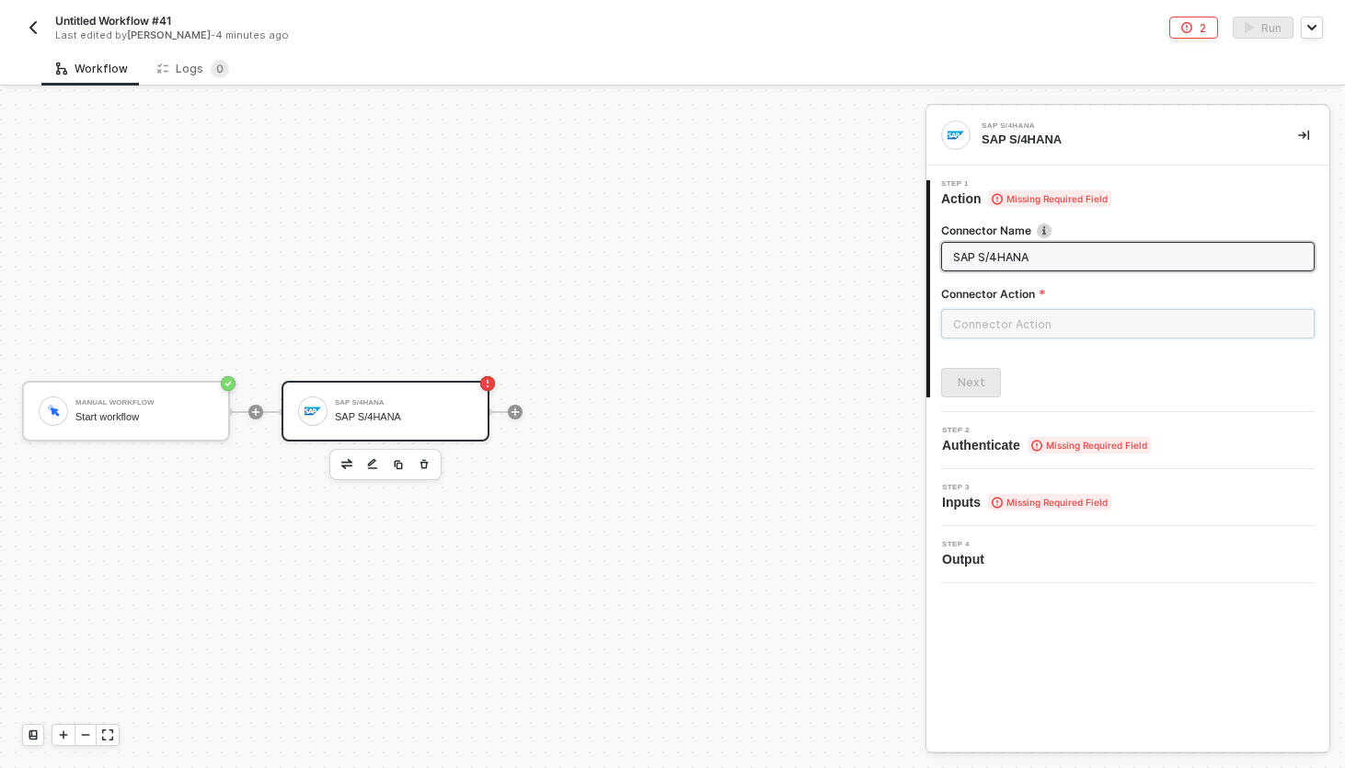
click at [1064, 322] on input "text" at bounding box center [1127, 323] width 373 height 29
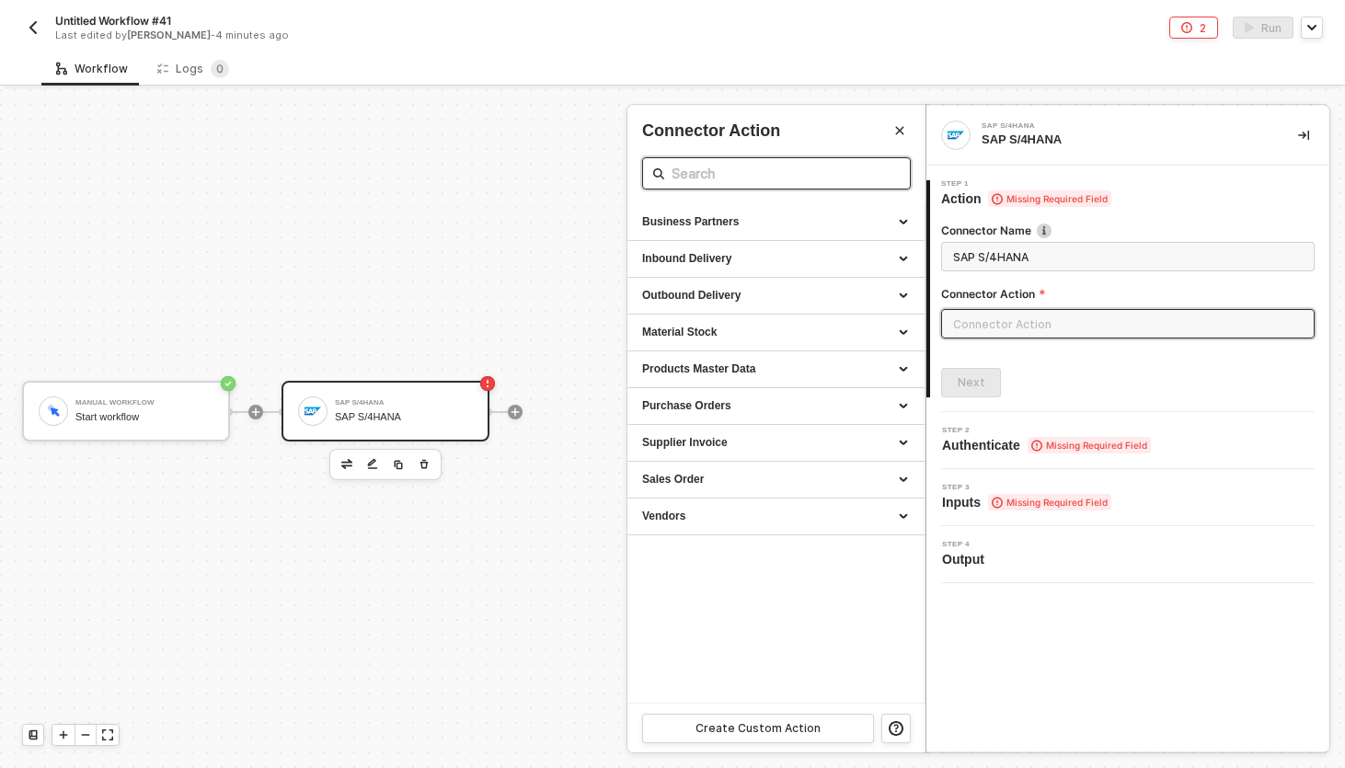
click at [818, 170] on input "text" at bounding box center [776, 173] width 210 height 23
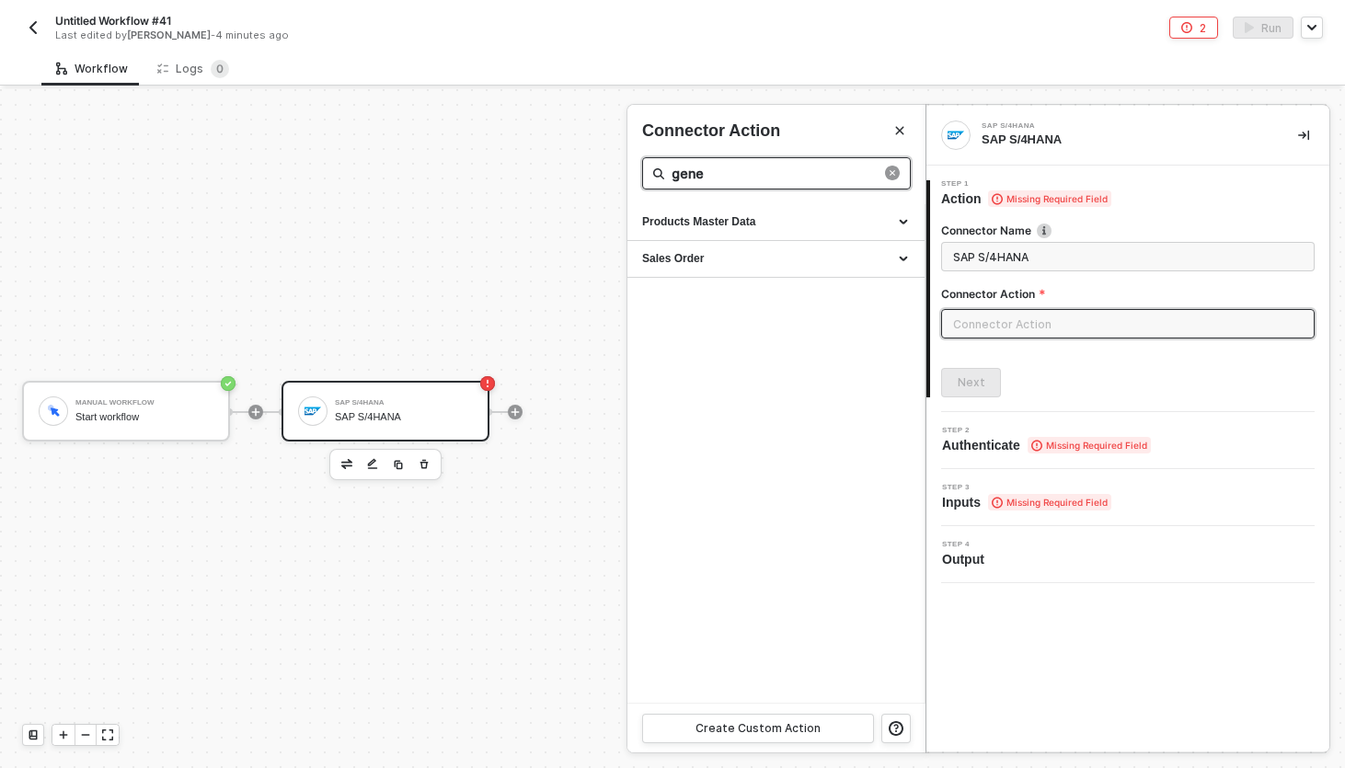
type input "gener"
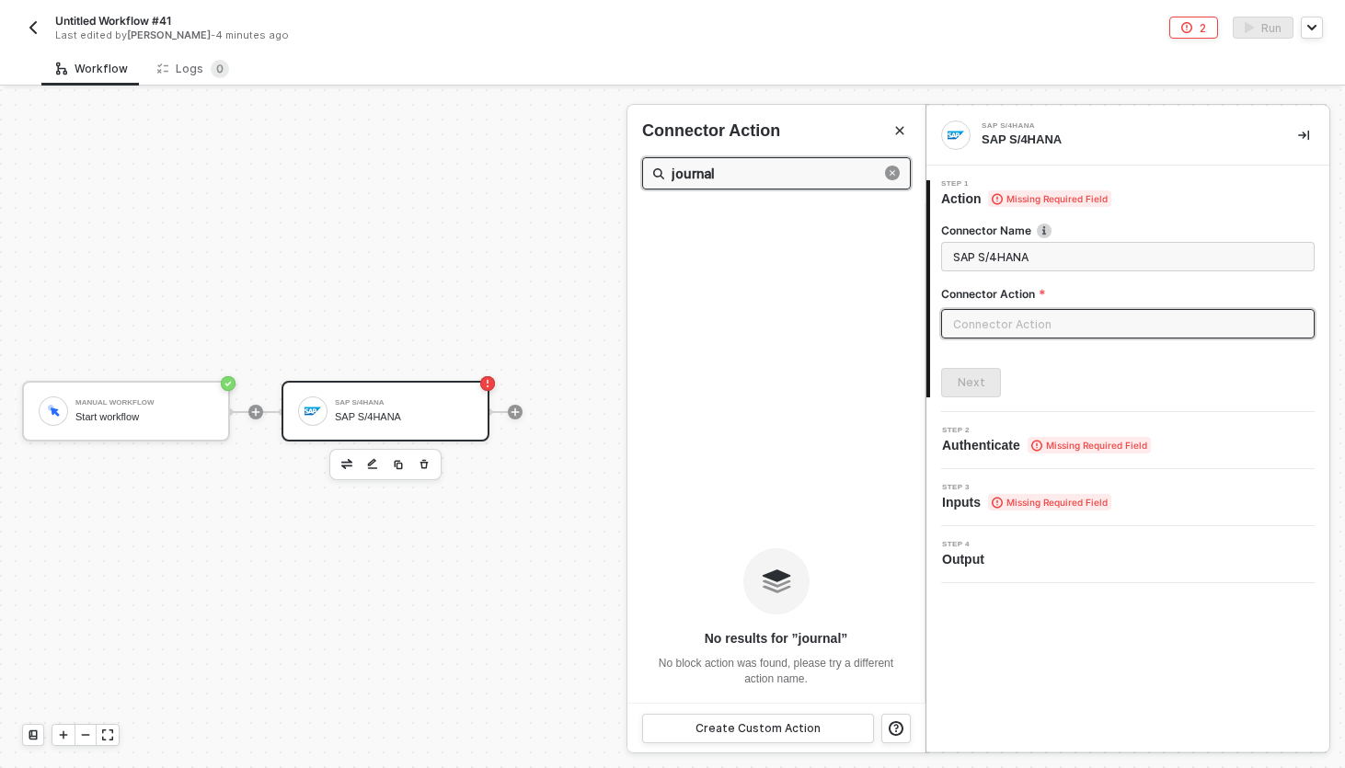
type input "journal"
